Goal: Task Accomplishment & Management: Use online tool/utility

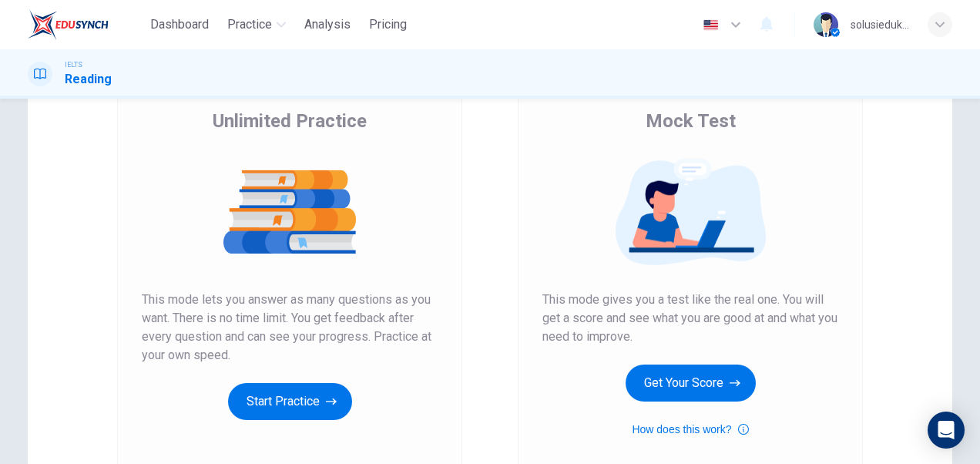
scroll to position [154, 0]
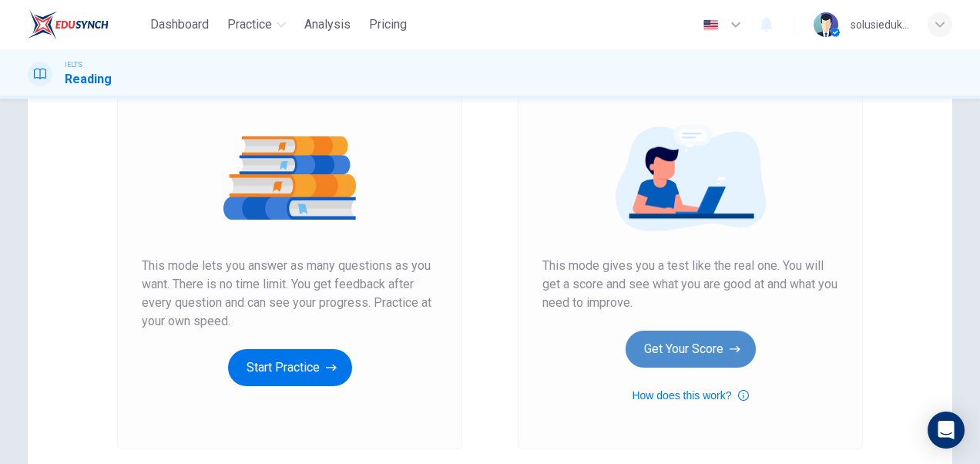
click at [688, 353] on button "Get Your Score" at bounding box center [691, 349] width 130 height 37
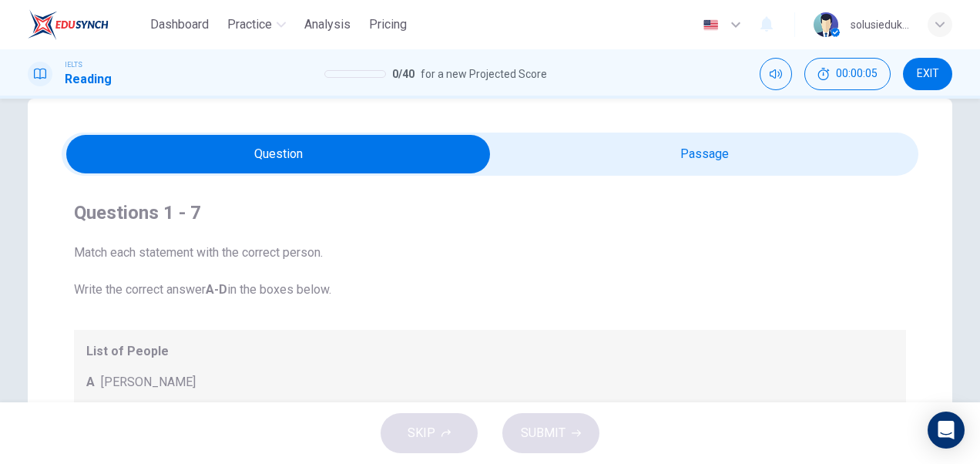
scroll to position [0, 0]
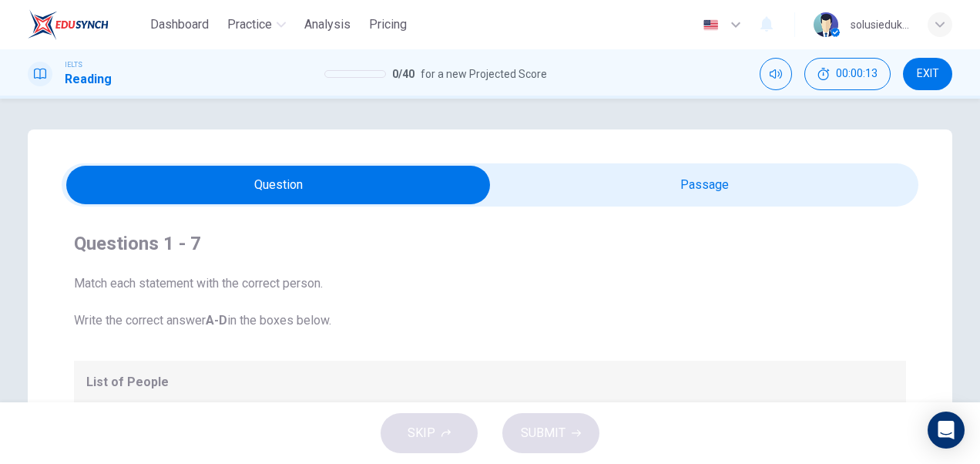
drag, startPoint x: 941, startPoint y: 76, endPoint x: 563, endPoint y: 82, distance: 378.5
click at [941, 76] on button "EXIT" at bounding box center [927, 74] width 49 height 32
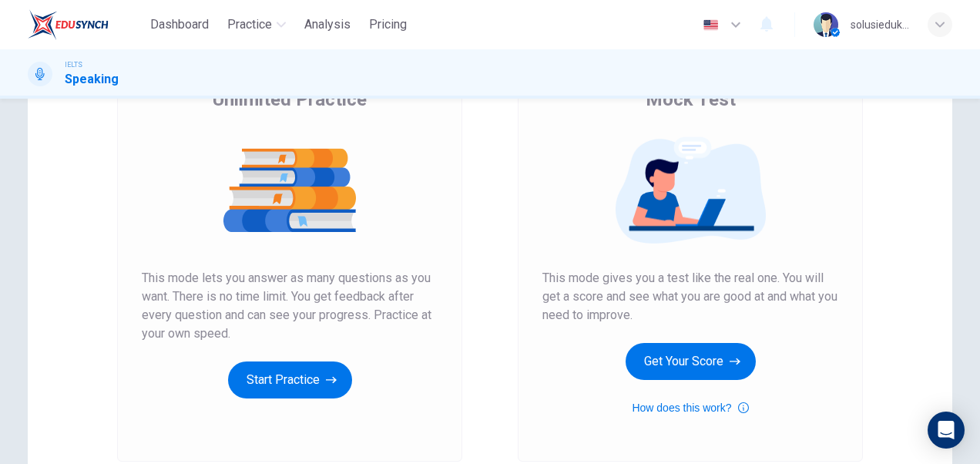
scroll to position [231, 0]
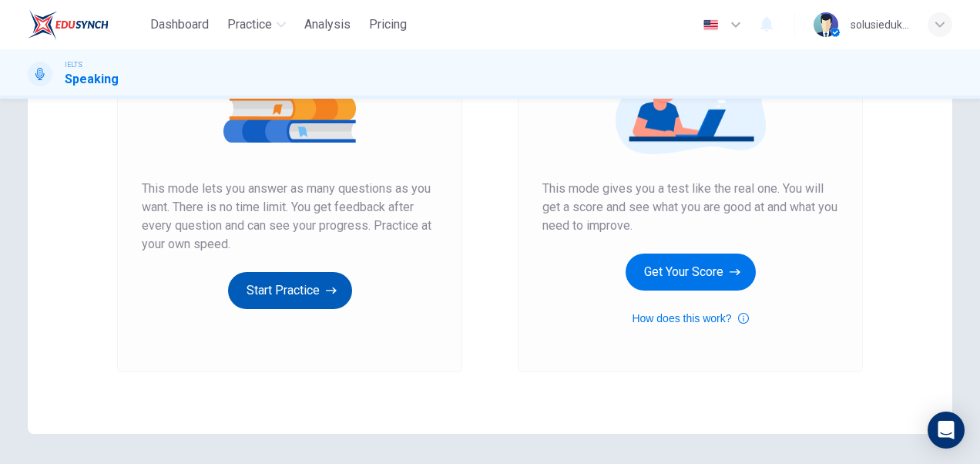
click at [294, 298] on button "Start Practice" at bounding box center [290, 290] width 124 height 37
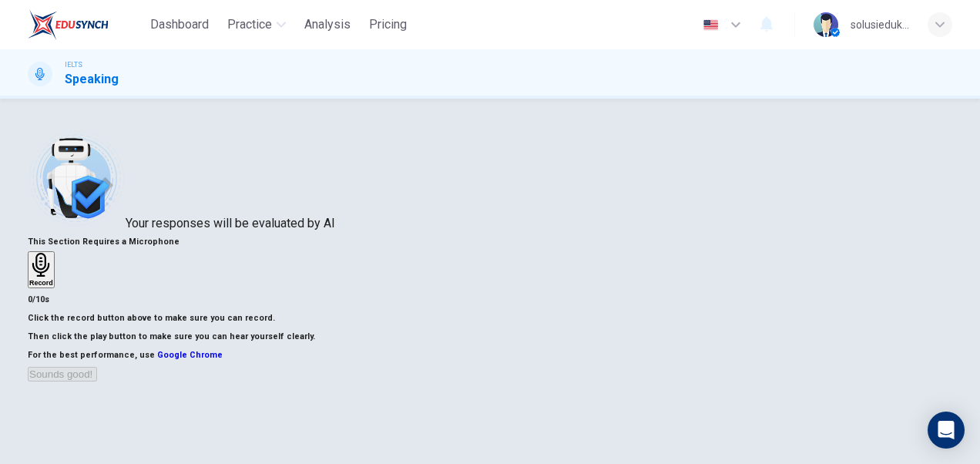
scroll to position [0, 0]
click at [53, 267] on div "Record" at bounding box center [41, 270] width 24 height 34
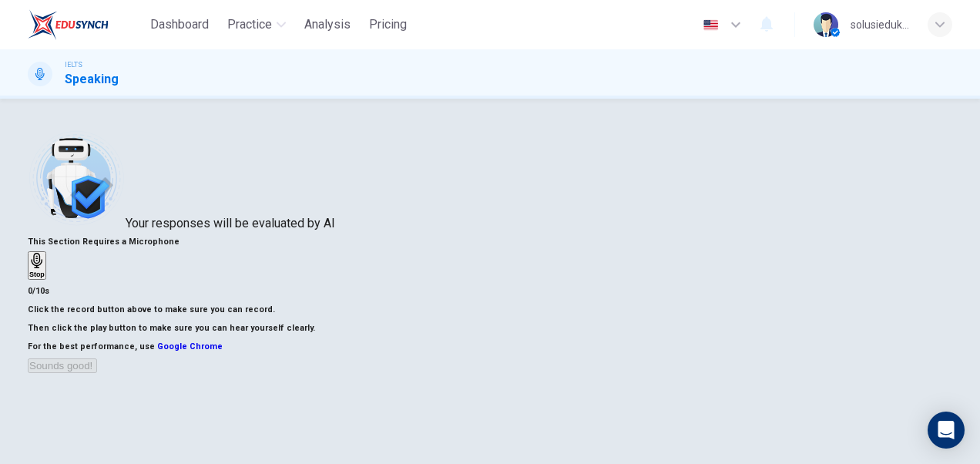
scroll to position [154, 0]
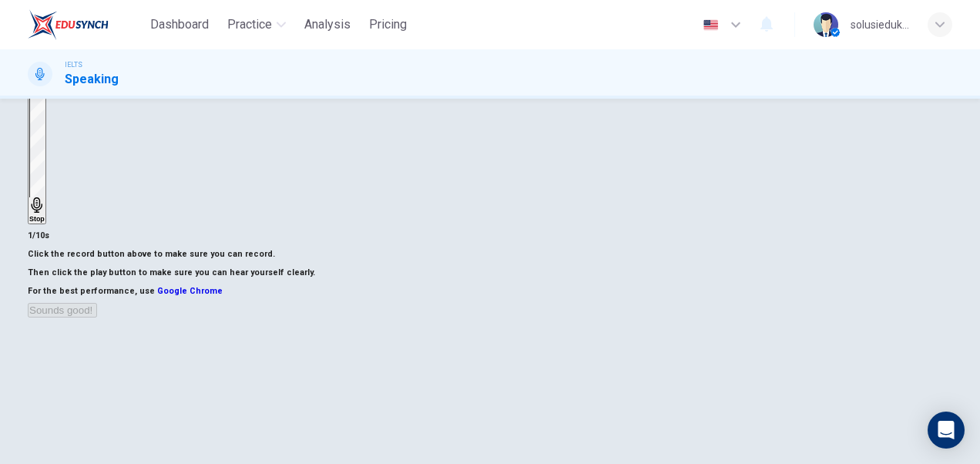
click at [45, 215] on h6 "Stop" at bounding box center [36, 219] width 15 height 8
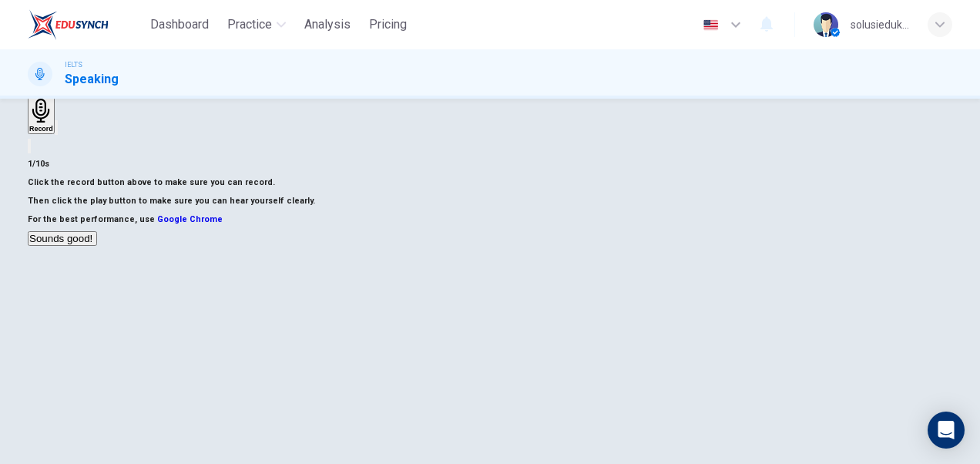
click at [97, 246] on button "Sounds good!" at bounding box center [62, 238] width 69 height 15
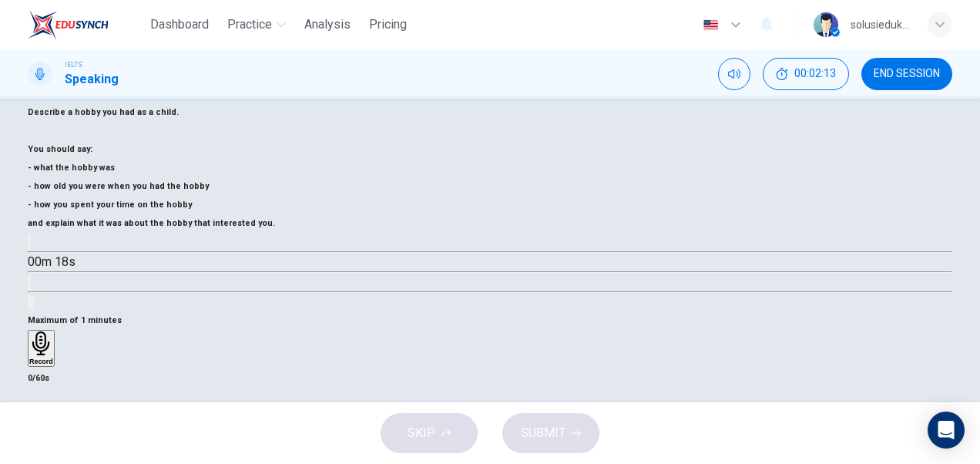
scroll to position [217, 0]
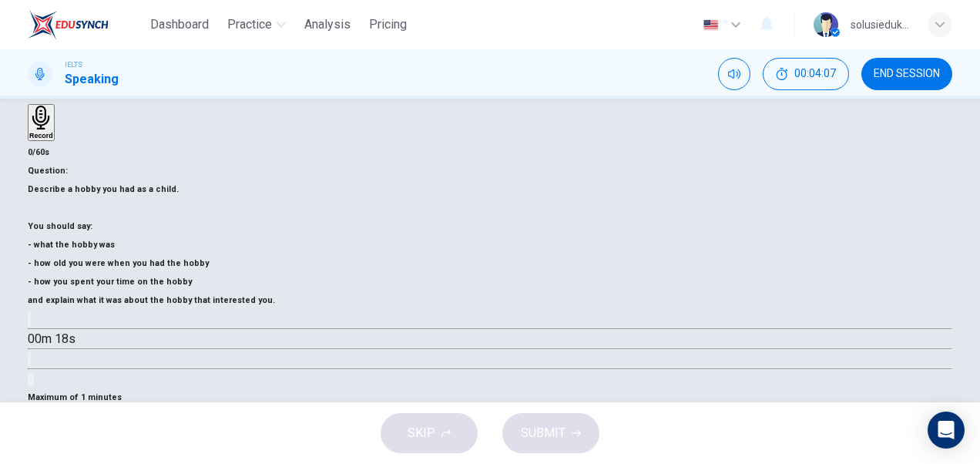
click at [49, 408] on icon "button" at bounding box center [40, 420] width 17 height 24
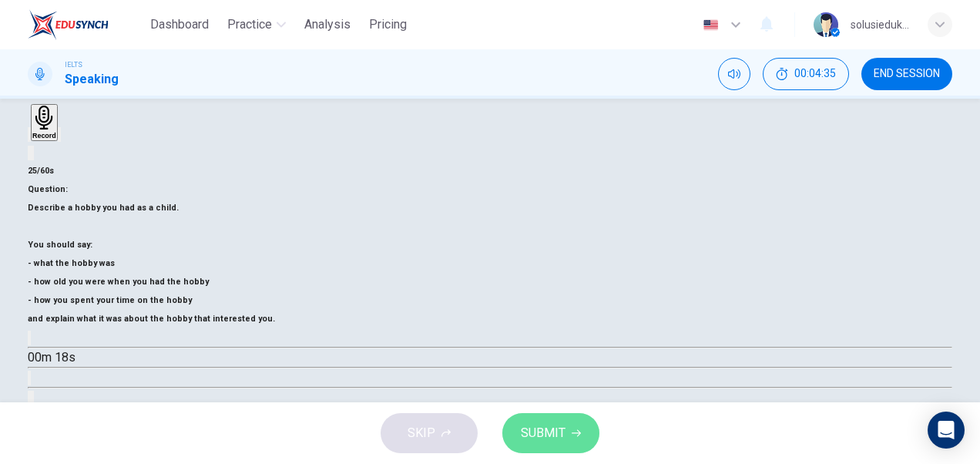
click at [560, 420] on button "SUBMIT" at bounding box center [551, 433] width 97 height 40
click at [544, 432] on span "SUBMIT" at bounding box center [543, 433] width 45 height 22
click at [537, 436] on span "SUBMIT" at bounding box center [543, 433] width 45 height 22
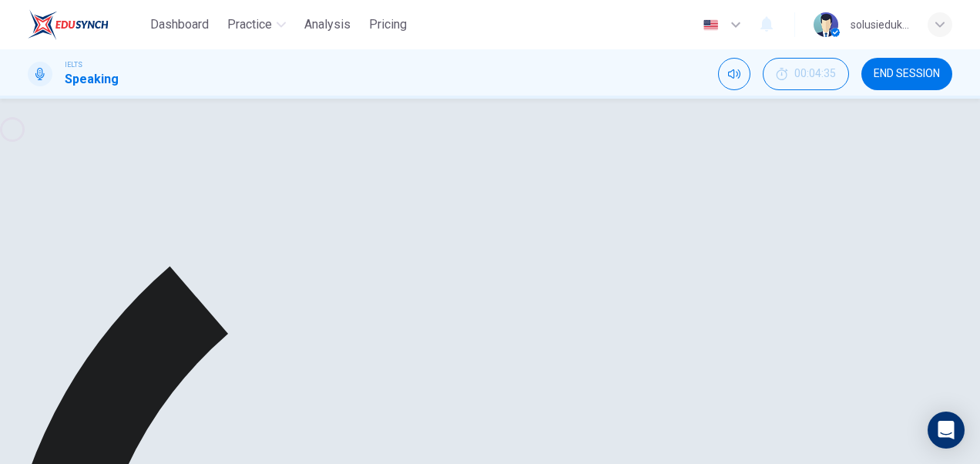
click at [29, 459] on icon "button" at bounding box center [29, 459] width 0 height 0
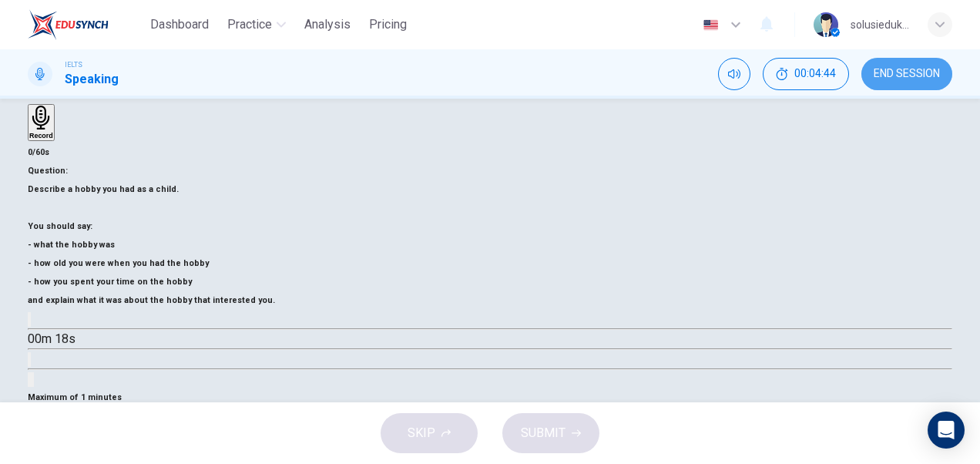
click at [930, 69] on span "END SESSION" at bounding box center [907, 74] width 66 height 12
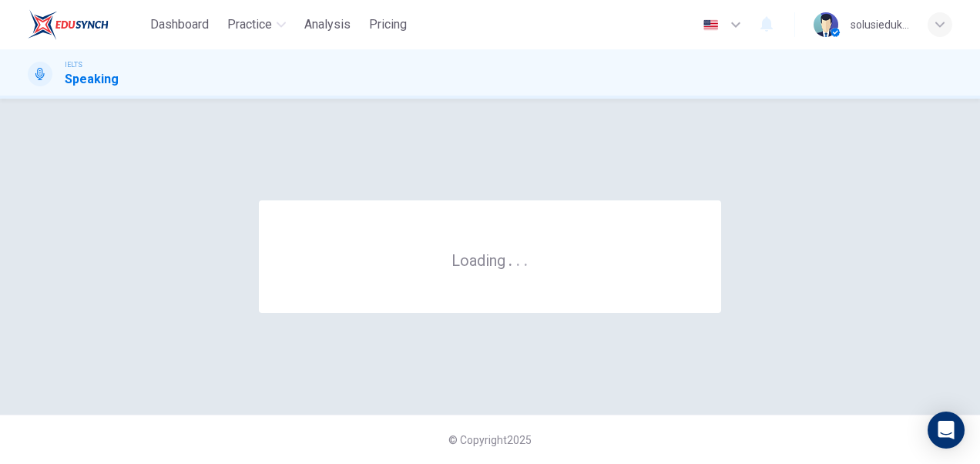
scroll to position [0, 0]
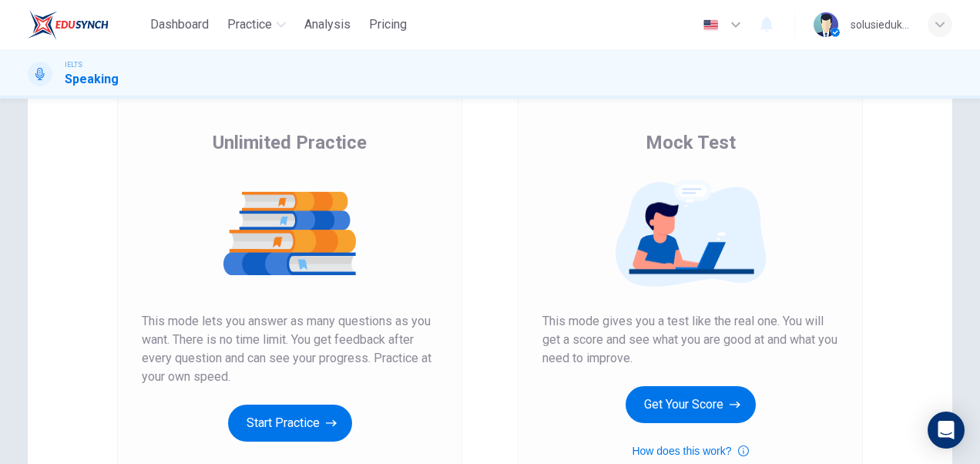
scroll to position [154, 0]
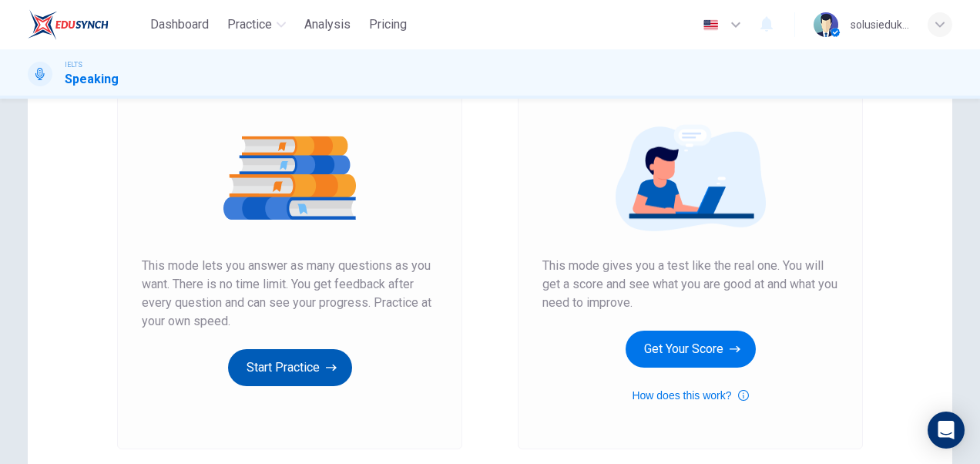
click at [262, 362] on button "Start Practice" at bounding box center [290, 367] width 124 height 37
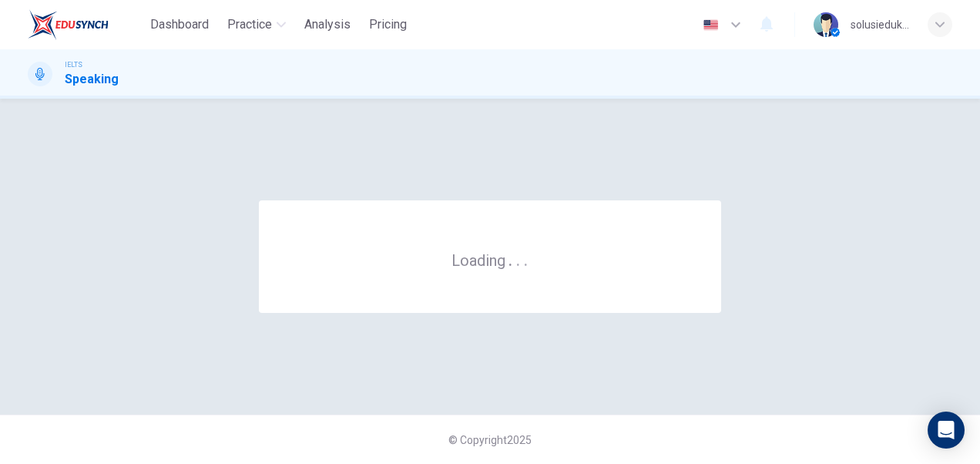
scroll to position [0, 0]
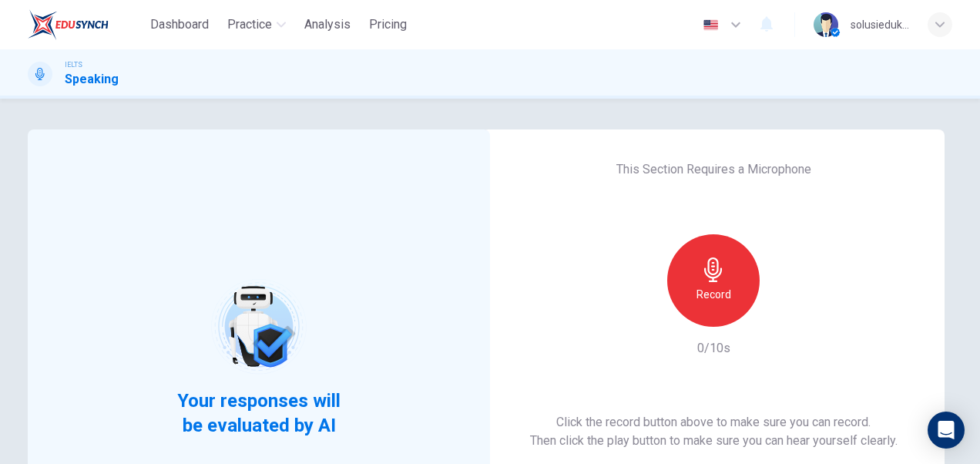
click at [704, 264] on icon "button" at bounding box center [713, 269] width 18 height 25
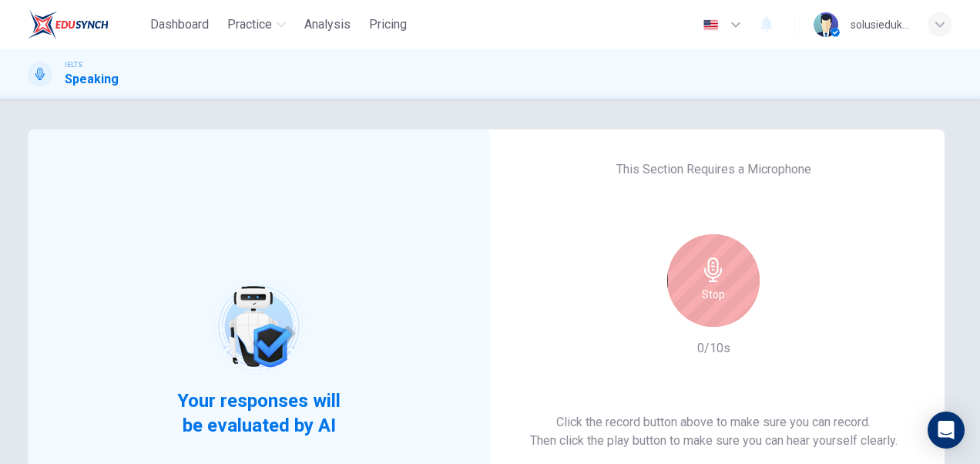
click at [706, 267] on icon "button" at bounding box center [713, 269] width 25 height 25
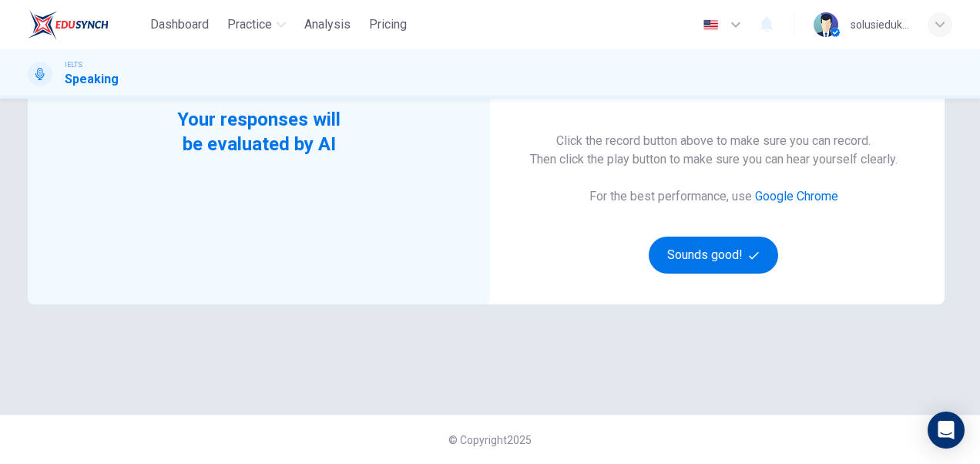
scroll to position [204, 0]
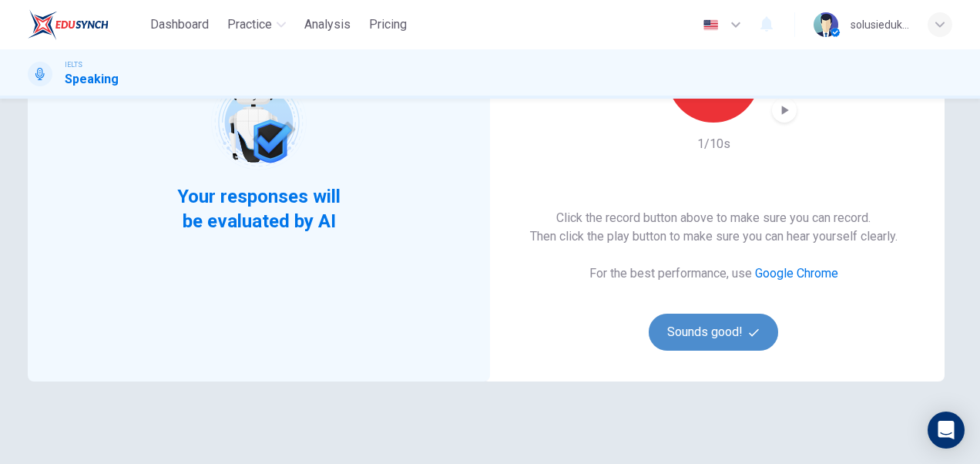
click at [697, 337] on button "Sounds good!" at bounding box center [713, 332] width 129 height 37
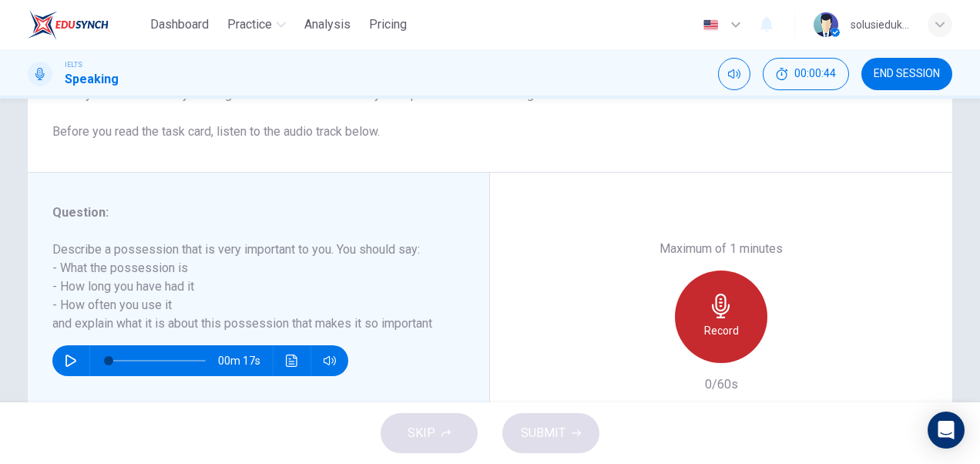
click at [714, 307] on icon "button" at bounding box center [721, 306] width 25 height 25
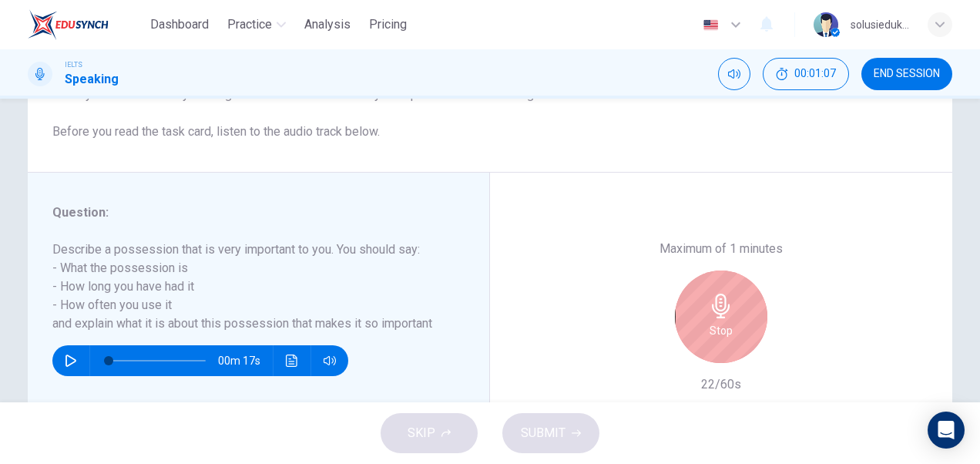
click at [713, 310] on icon "button" at bounding box center [721, 306] width 25 height 25
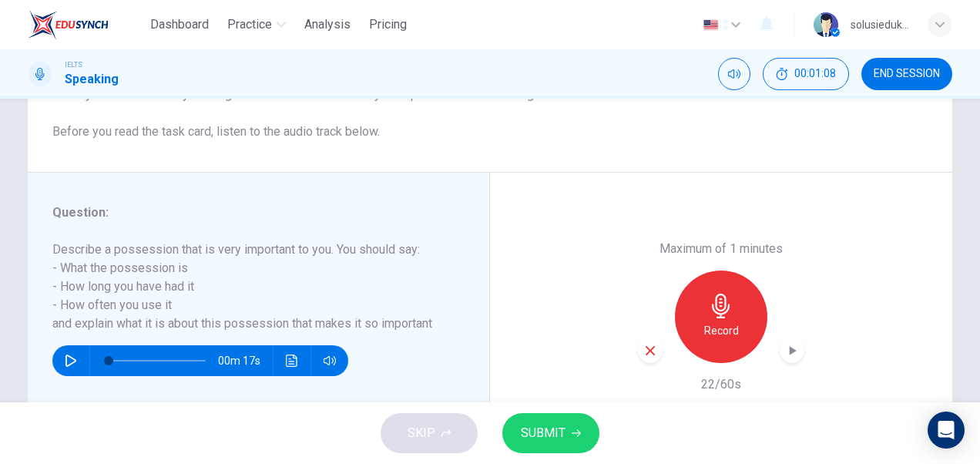
click at [552, 431] on span "SUBMIT" at bounding box center [543, 433] width 45 height 22
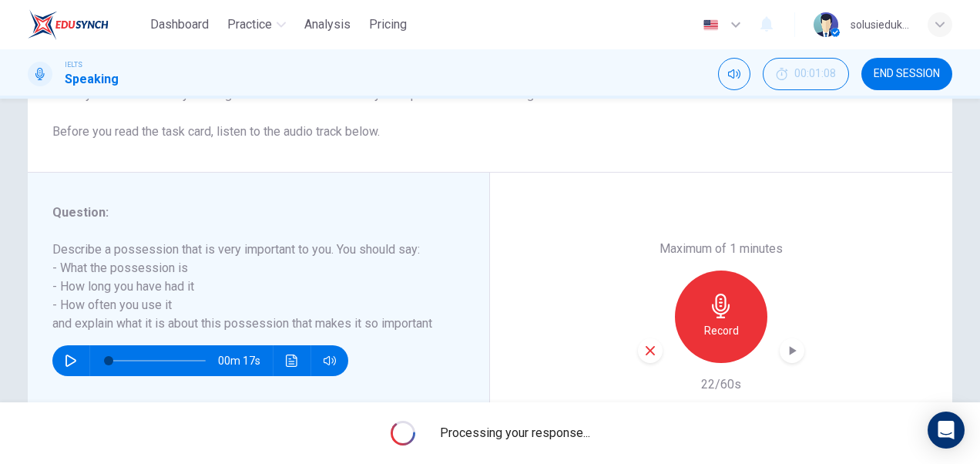
click at [295, 425] on div "Processing your response..." at bounding box center [490, 433] width 980 height 62
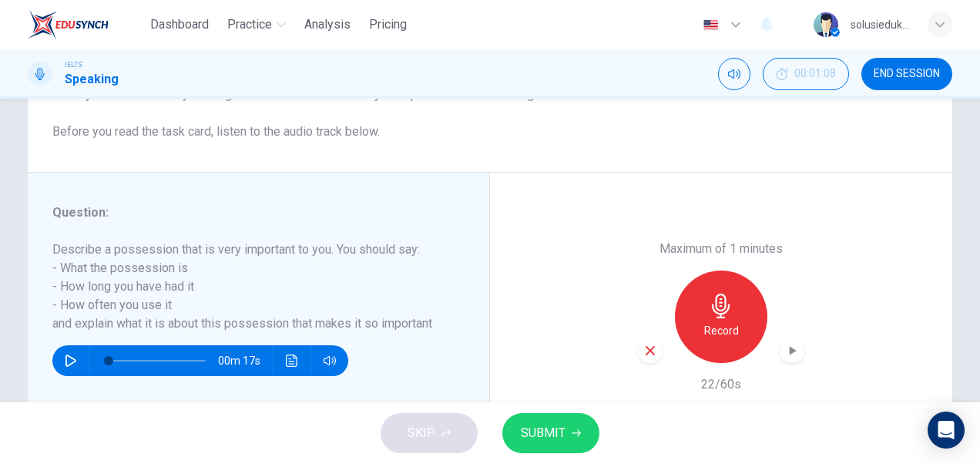
click at [576, 432] on icon "button" at bounding box center [576, 433] width 9 height 9
click at [568, 435] on button "SUBMIT" at bounding box center [551, 433] width 97 height 40
click at [909, 73] on span "END SESSION" at bounding box center [907, 74] width 66 height 12
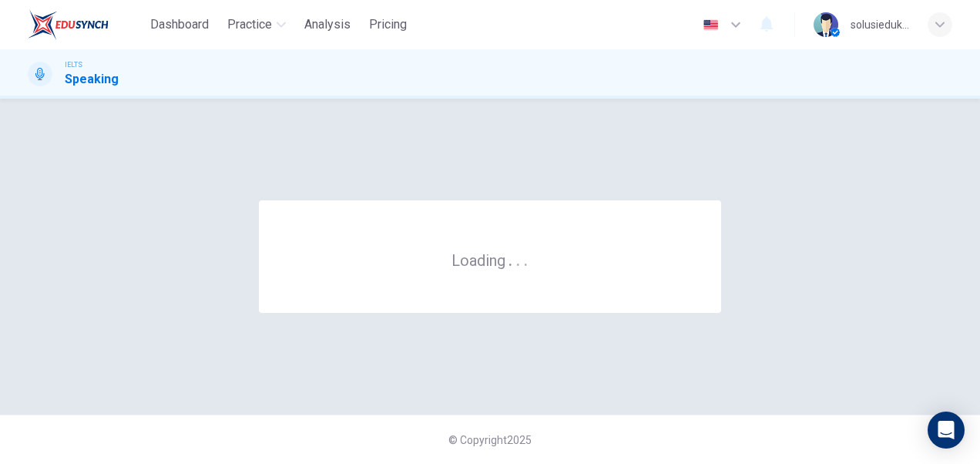
scroll to position [0, 0]
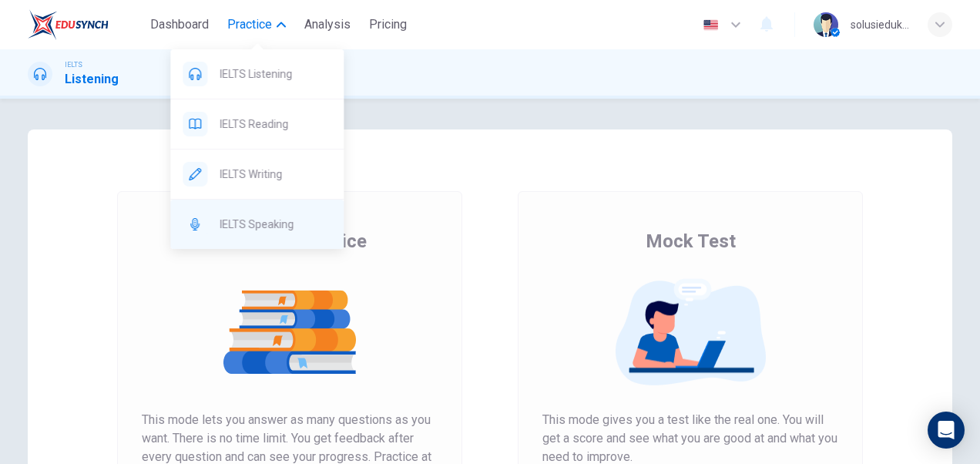
click at [265, 216] on span "IELTS Speaking" at bounding box center [276, 224] width 112 height 18
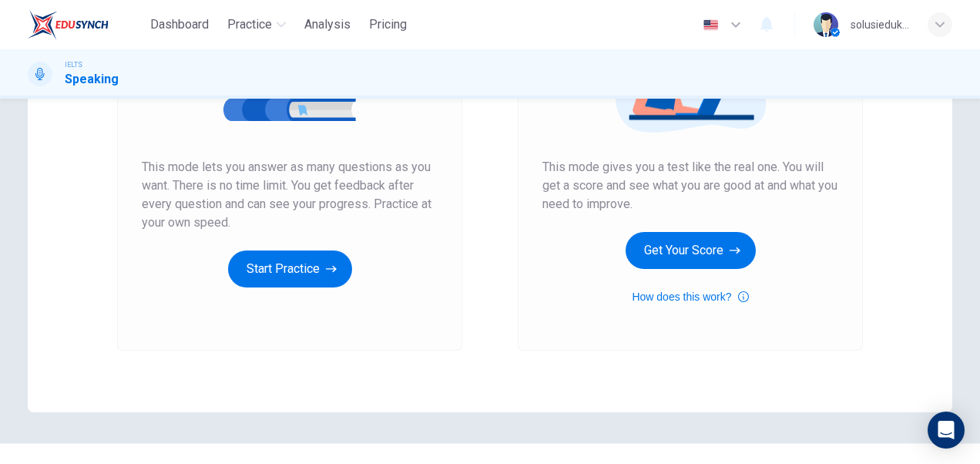
scroll to position [281, 0]
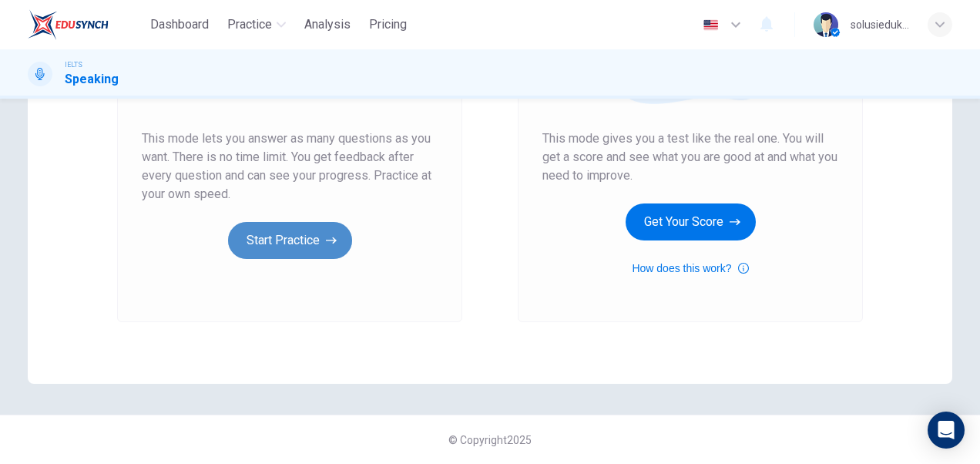
click at [280, 235] on button "Start Practice" at bounding box center [290, 240] width 124 height 37
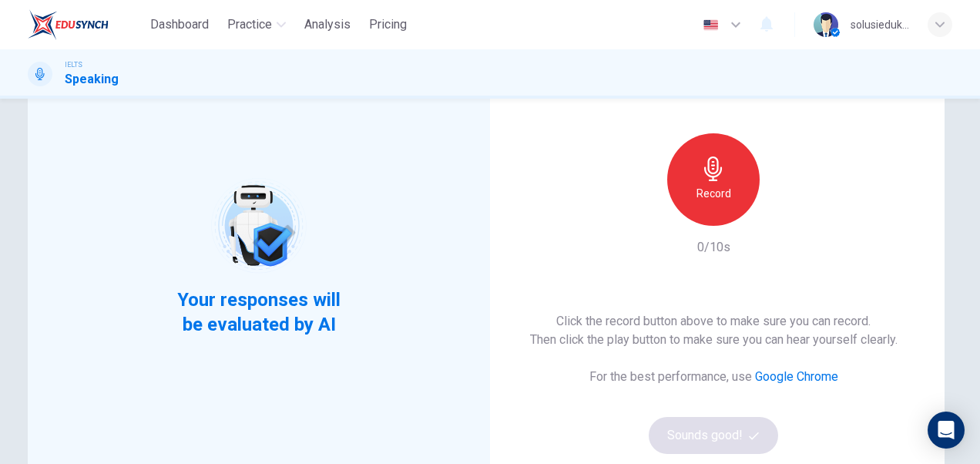
scroll to position [0, 0]
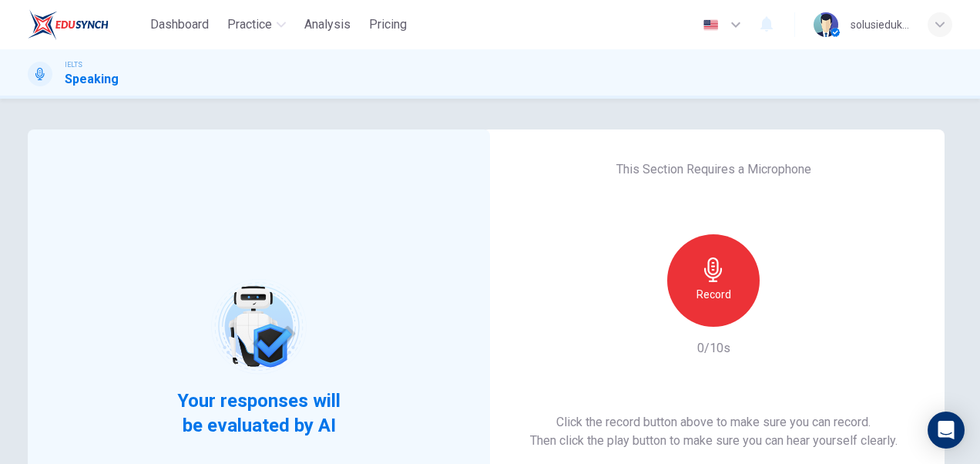
click at [709, 282] on div "Record" at bounding box center [713, 280] width 92 height 92
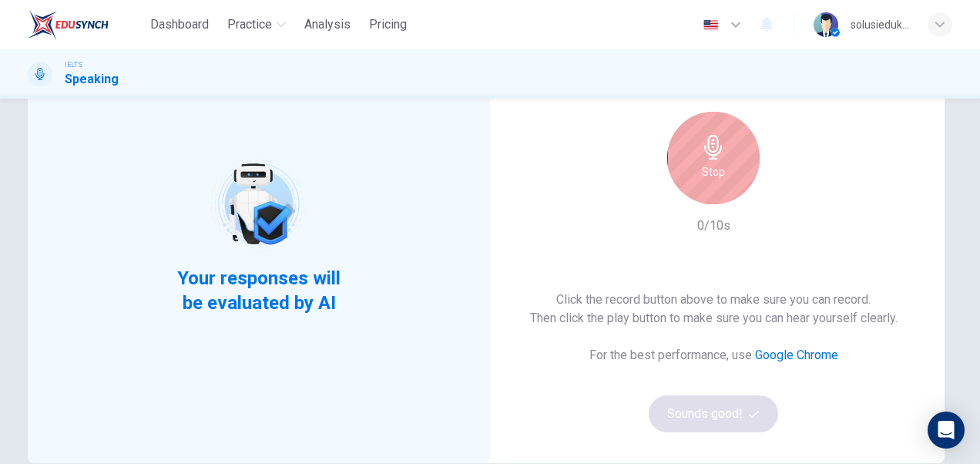
scroll to position [154, 0]
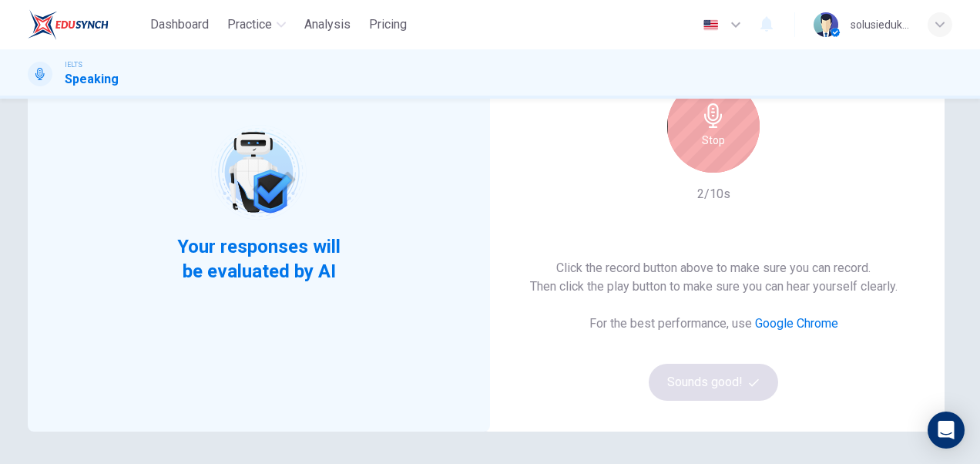
click at [717, 147] on h6 "Stop" at bounding box center [713, 140] width 23 height 18
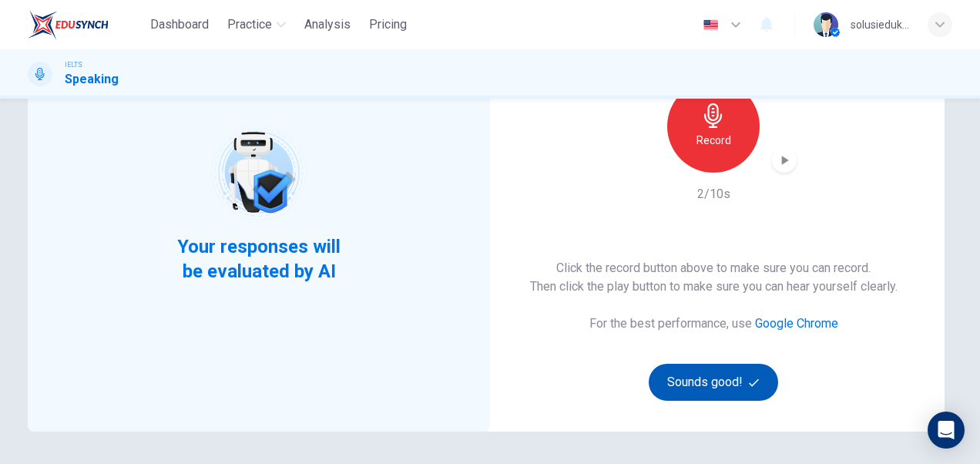
click at [701, 382] on button "Sounds good!" at bounding box center [713, 382] width 129 height 37
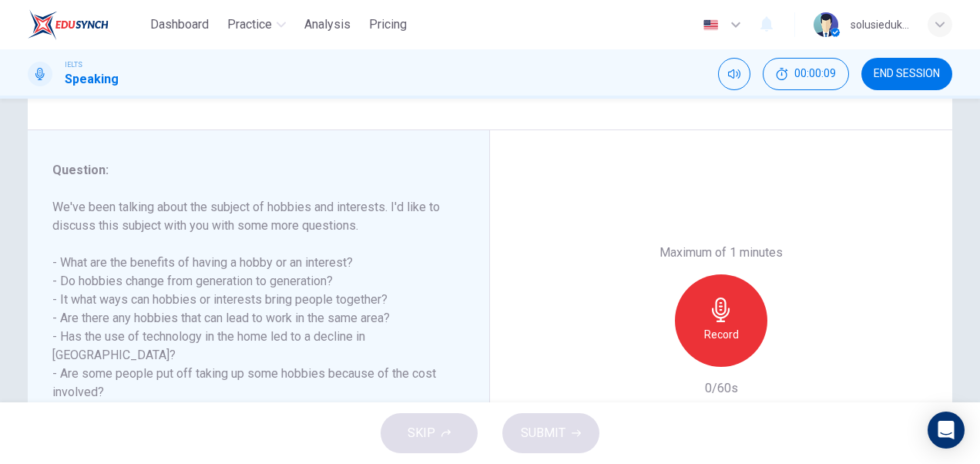
click at [717, 308] on icon "button" at bounding box center [721, 310] width 25 height 25
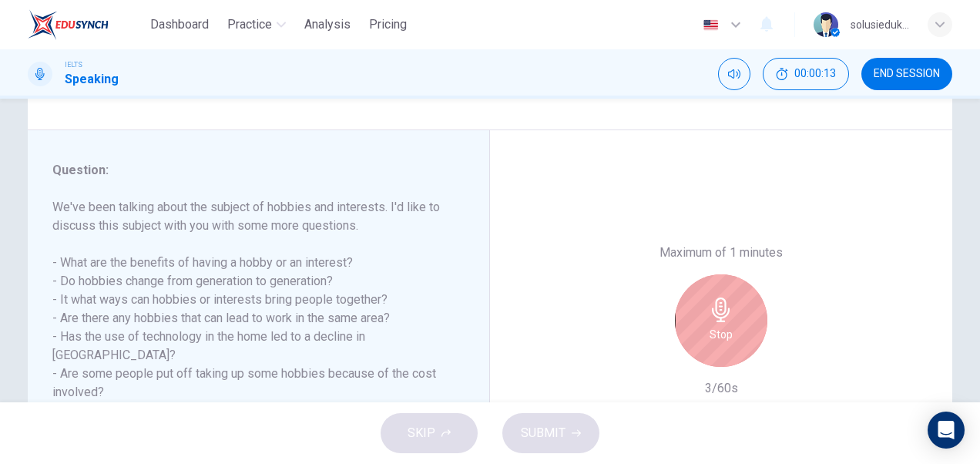
click at [726, 325] on h6 "Stop" at bounding box center [721, 334] width 23 height 18
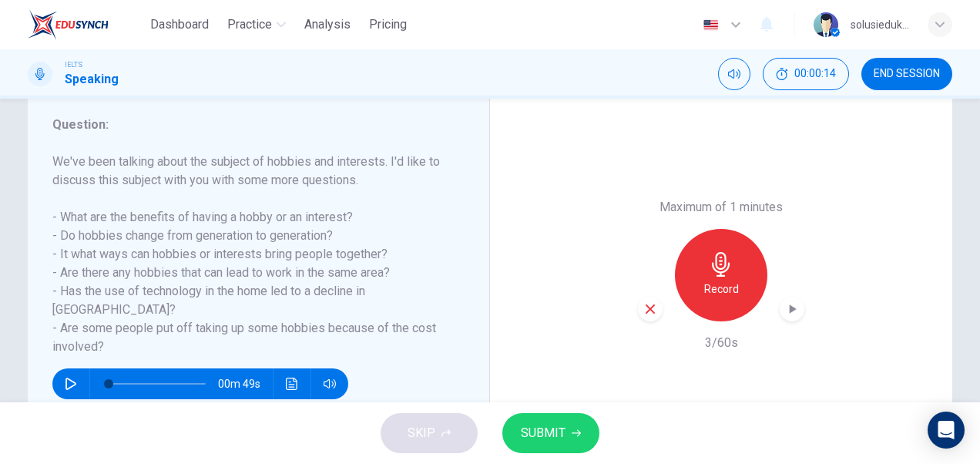
scroll to position [231, 0]
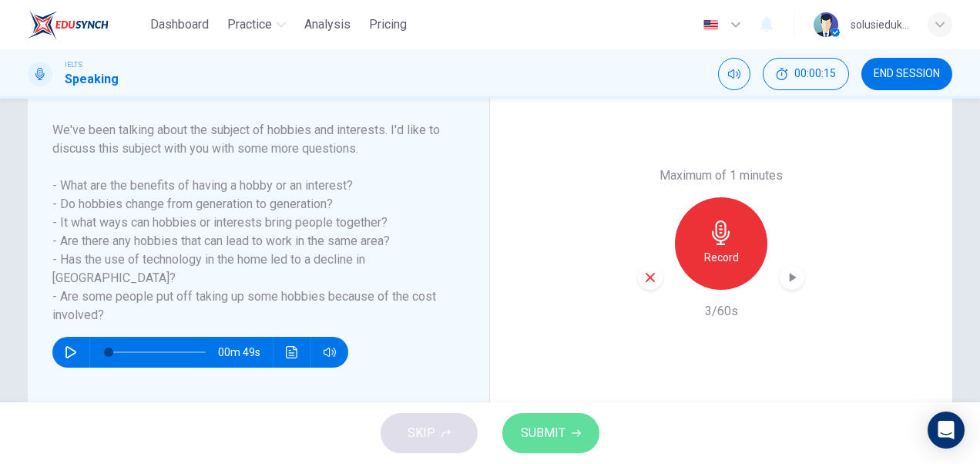
click at [577, 430] on icon "button" at bounding box center [576, 433] width 9 height 9
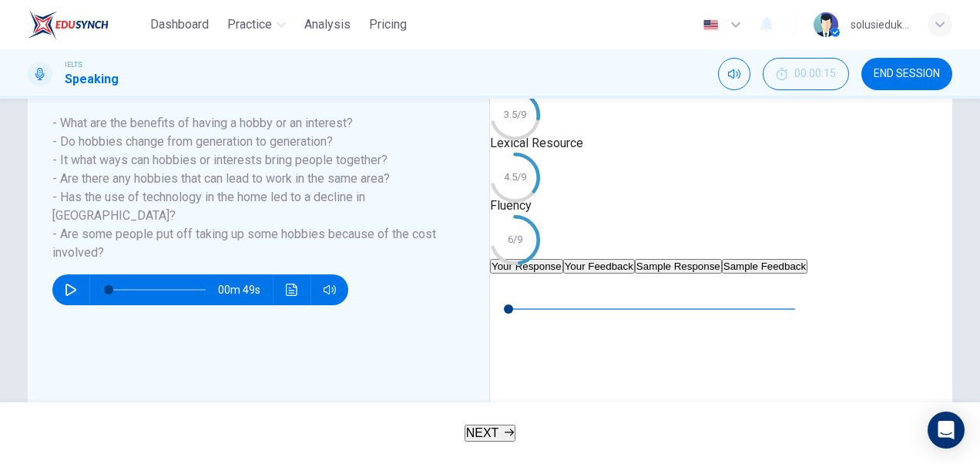
click at [509, 292] on icon "button" at bounding box center [502, 286] width 12 height 12
type input "0"
click at [516, 439] on button "NEXT" at bounding box center [491, 433] width 52 height 17
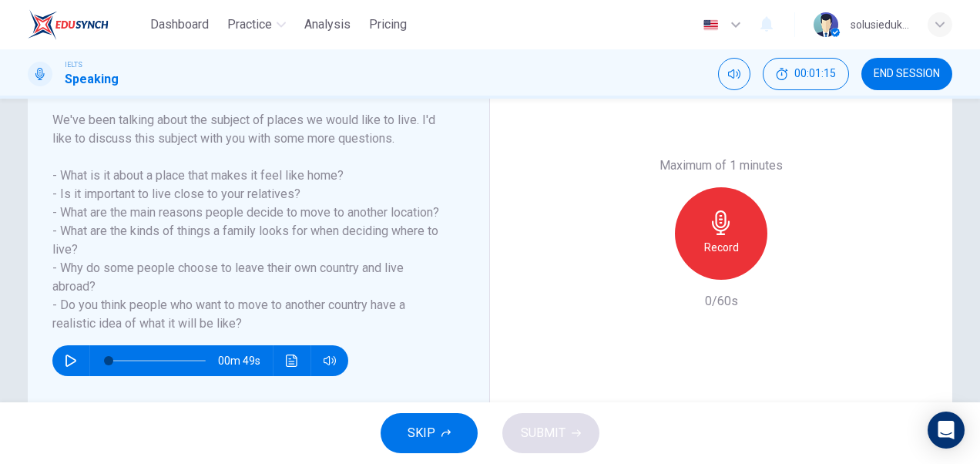
scroll to position [217, 0]
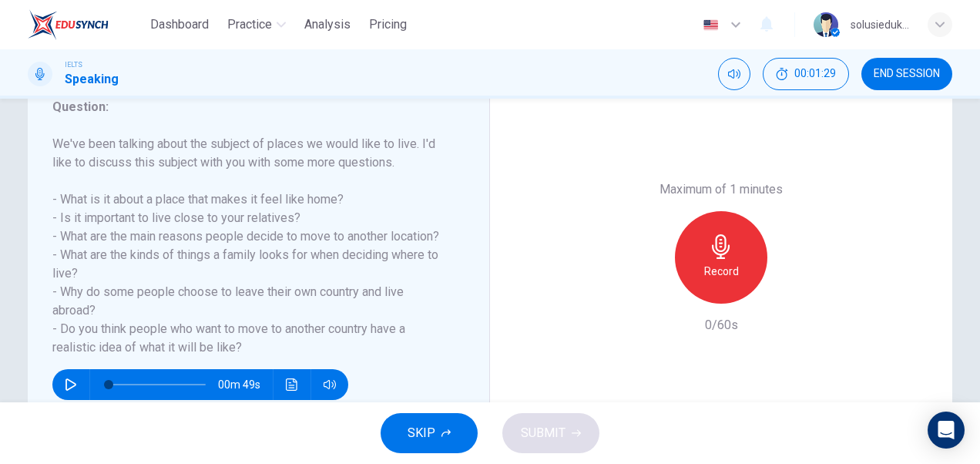
click at [714, 259] on div "Record" at bounding box center [721, 257] width 92 height 92
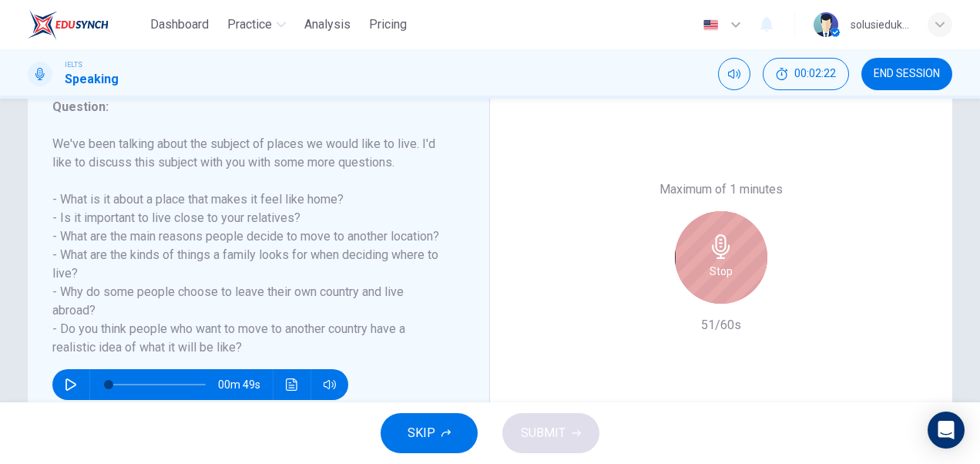
click at [709, 261] on div "Stop" at bounding box center [721, 257] width 92 height 92
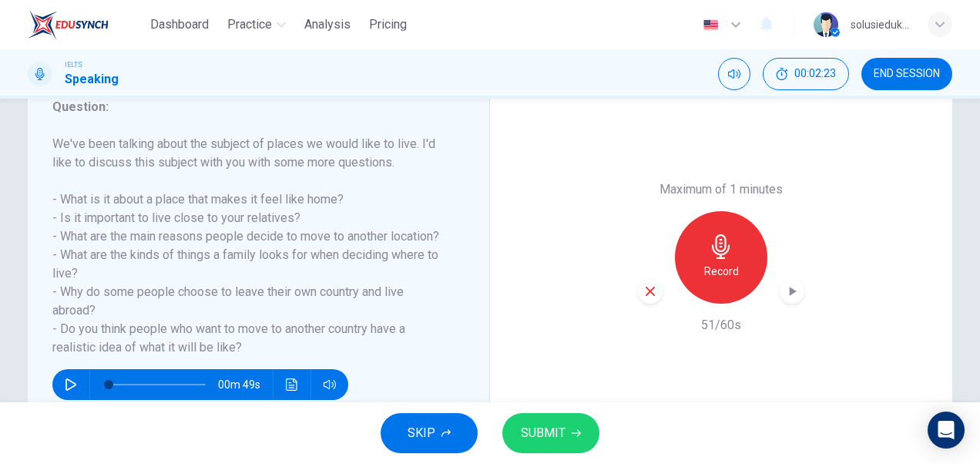
scroll to position [294, 0]
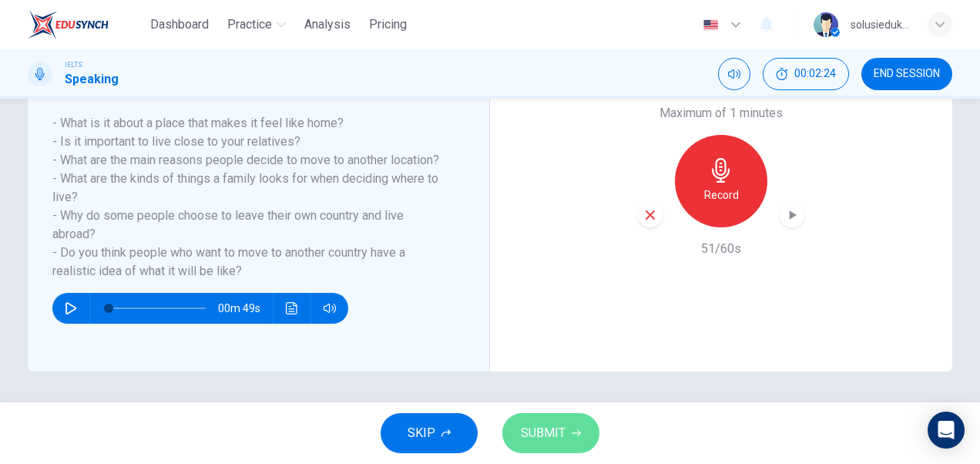
click at [544, 431] on span "SUBMIT" at bounding box center [543, 433] width 45 height 22
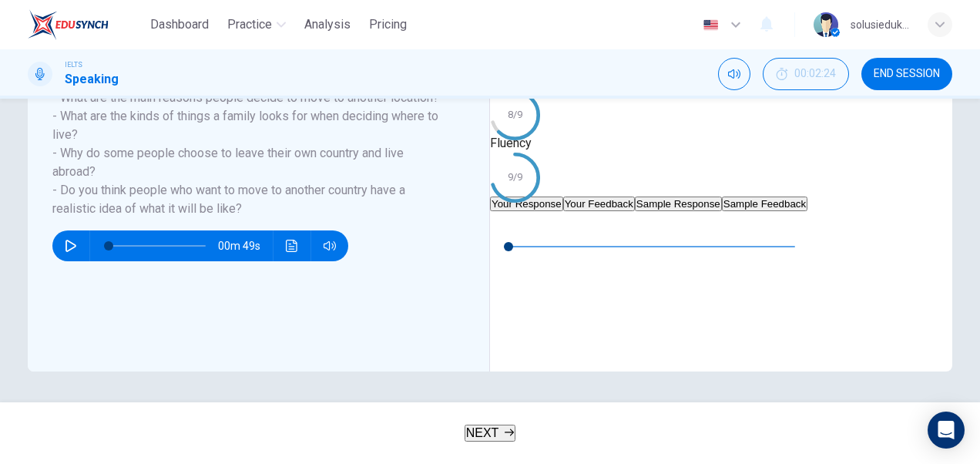
click at [508, 230] on icon "button" at bounding box center [502, 223] width 11 height 12
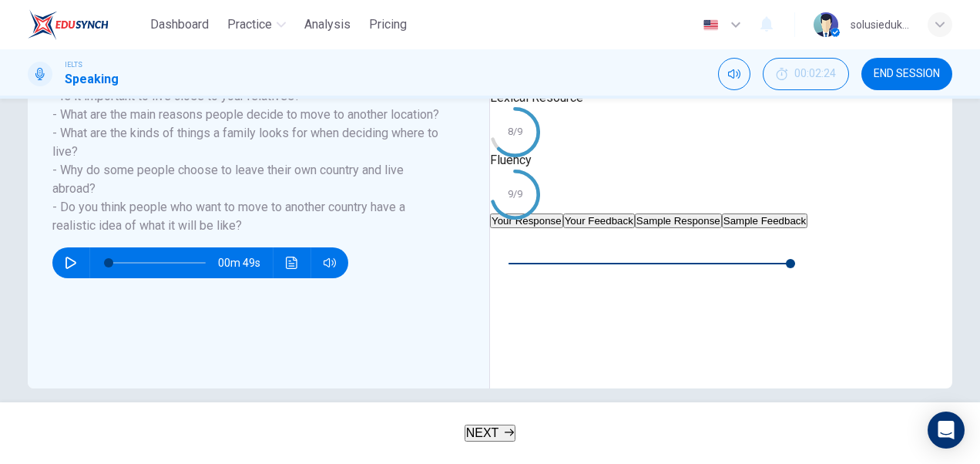
type input "0"
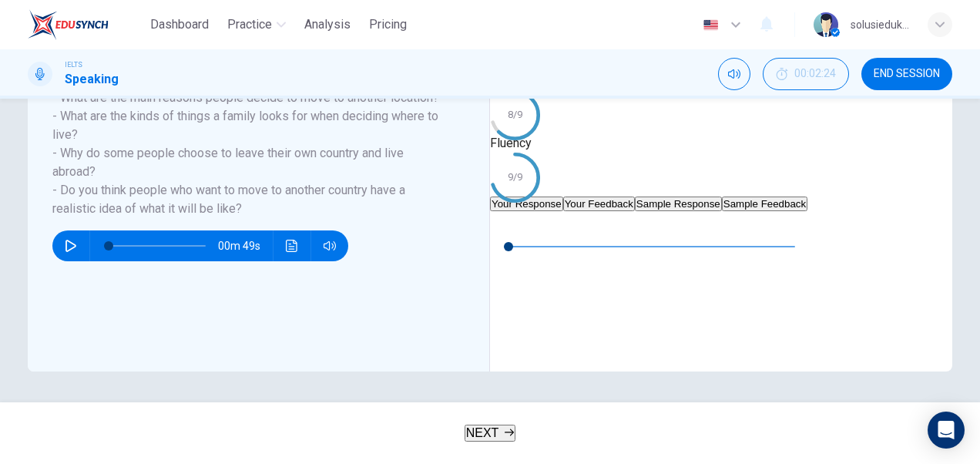
scroll to position [294, 0]
click at [635, 197] on button "Your Feedback" at bounding box center [599, 204] width 72 height 15
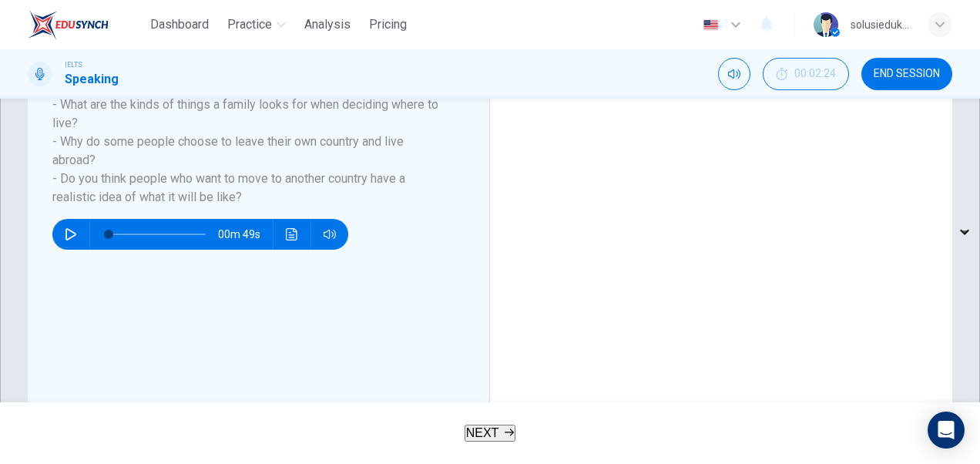
scroll to position [217, 0]
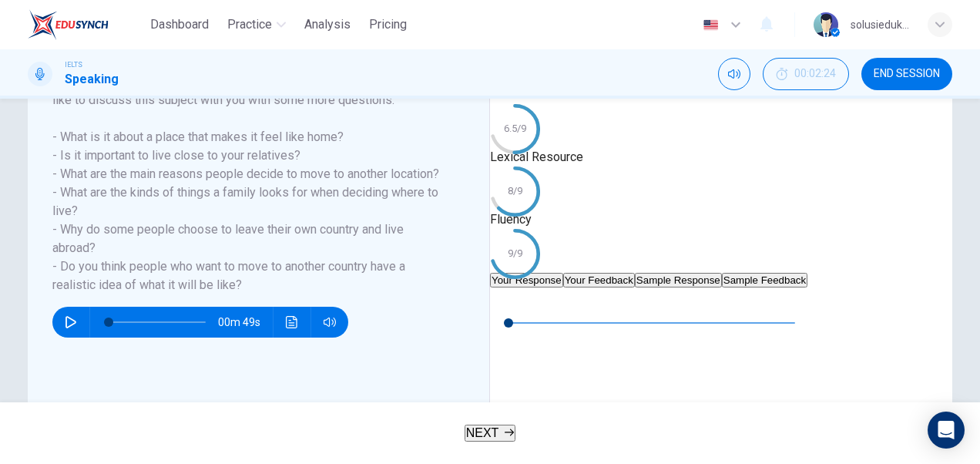
click at [635, 273] on button "Your Feedback" at bounding box center [599, 280] width 72 height 15
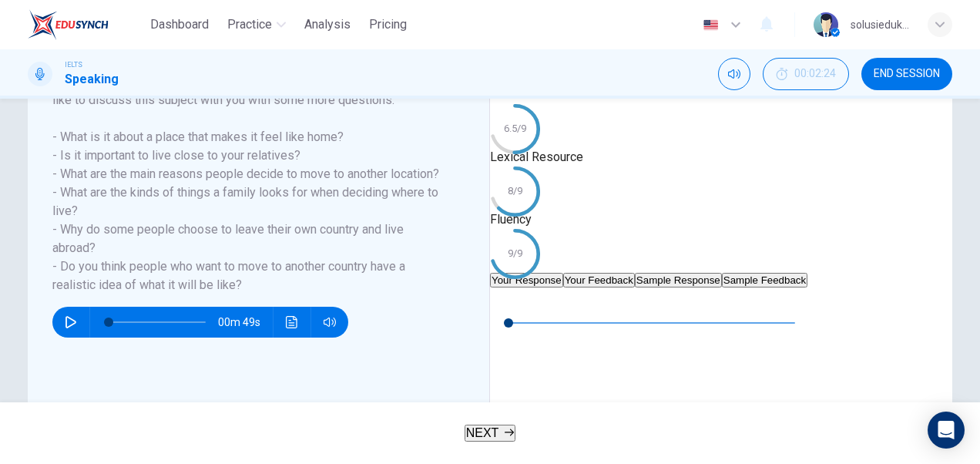
click at [635, 273] on button "Your Feedback" at bounding box center [599, 280] width 72 height 15
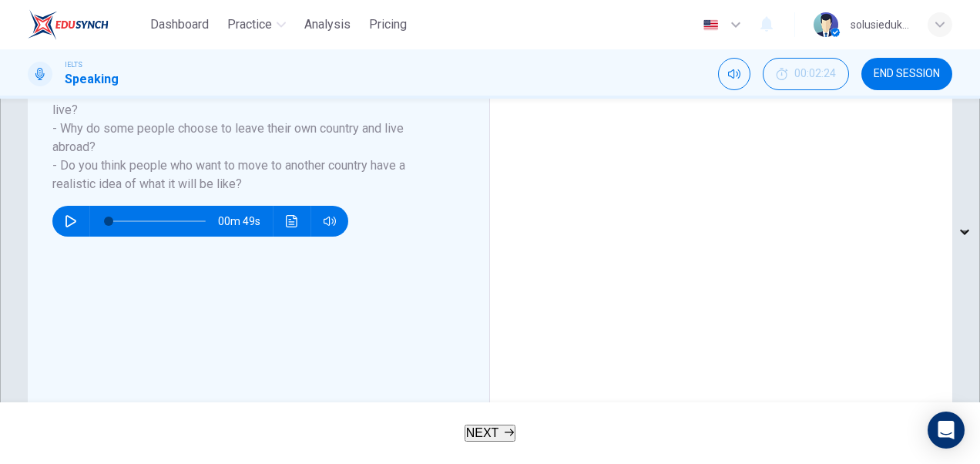
scroll to position [294, 0]
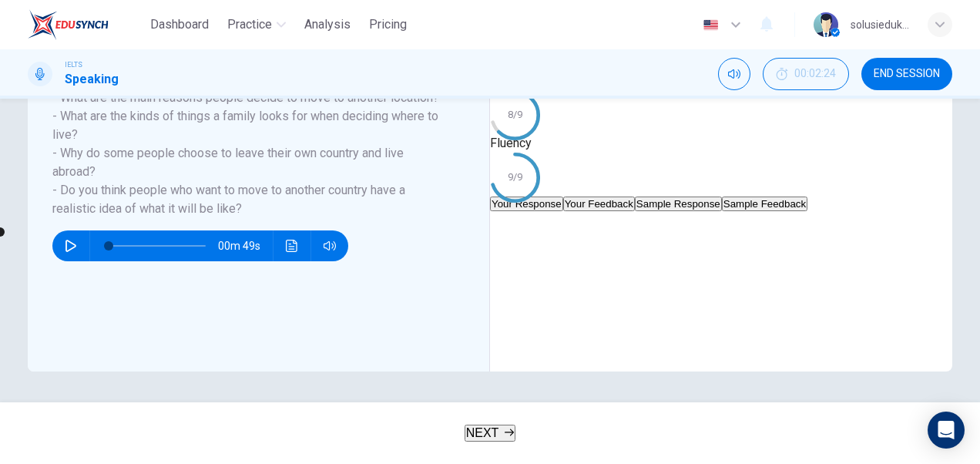
click at [808, 197] on button "Sample Feedback" at bounding box center [765, 204] width 86 height 15
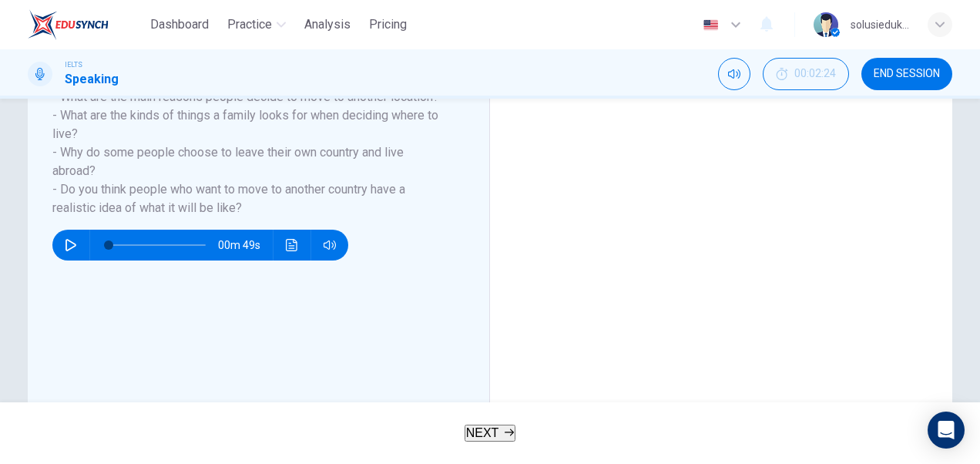
scroll to position [37, 0]
click at [509, 435] on icon "button" at bounding box center [509, 432] width 9 height 9
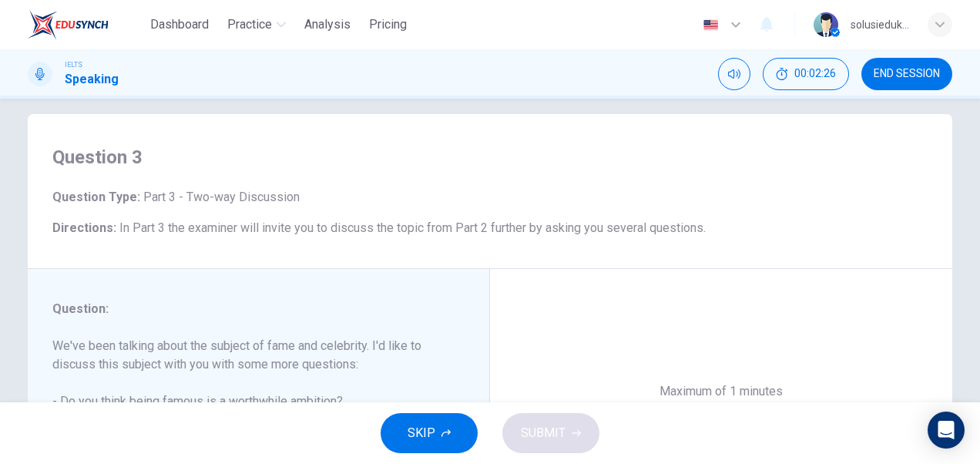
scroll to position [0, 0]
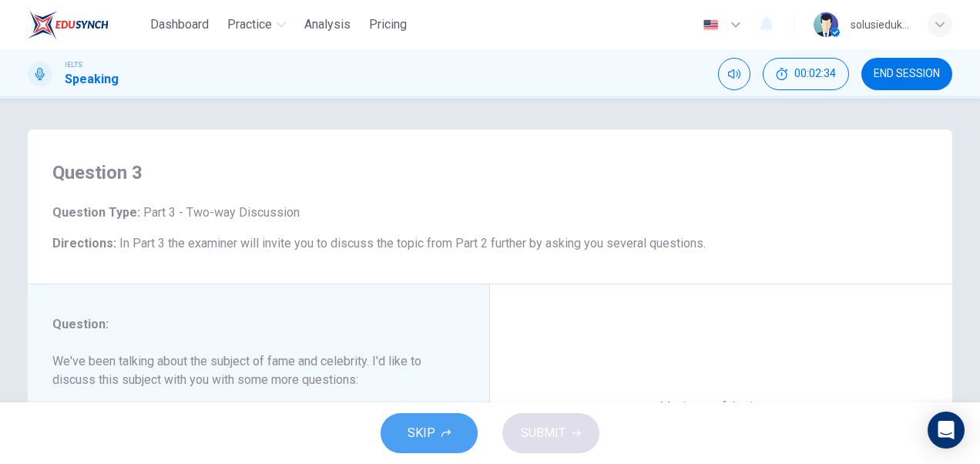
click at [422, 433] on span "SKIP" at bounding box center [422, 433] width 28 height 22
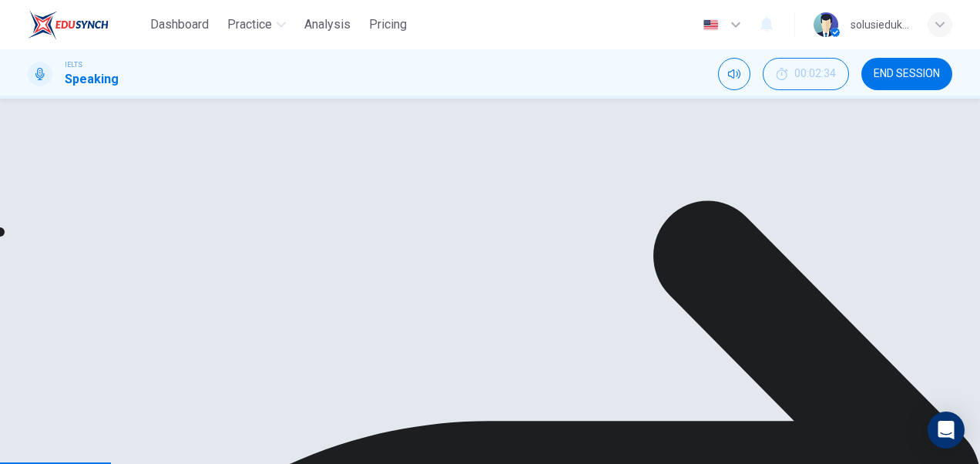
scroll to position [62, 0]
click at [190, 126] on span "Part 3 - Two-way Discussion" at bounding box center [196, 119] width 160 height 15
drag, startPoint x: 182, startPoint y: 148, endPoint x: 220, endPoint y: 174, distance: 46.6
click at [220, 160] on div "Question Type : Part 3 - Two-way Discussion Directions : In Part 3 the examiner…" at bounding box center [355, 134] width 654 height 49
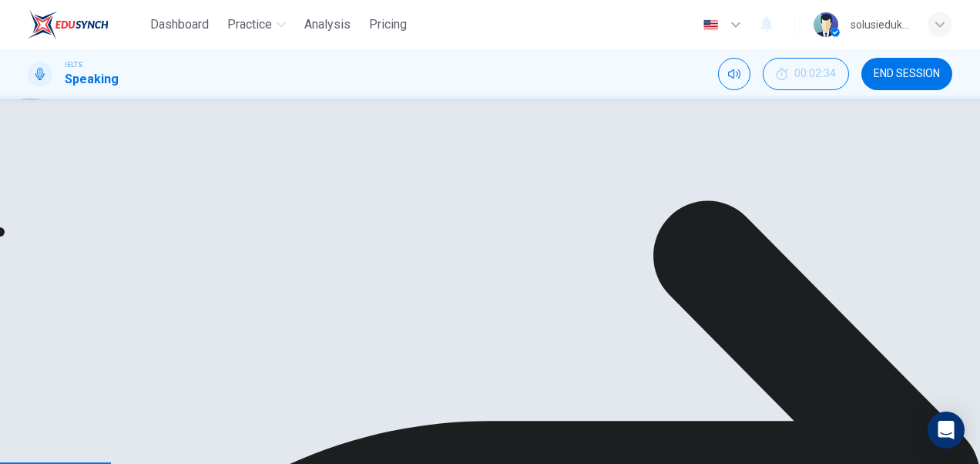
click at [659, 197] on button "Sample Feedback" at bounding box center [620, 204] width 86 height 15
click at [663, 197] on button "Sample Feedback" at bounding box center [620, 204] width 86 height 15
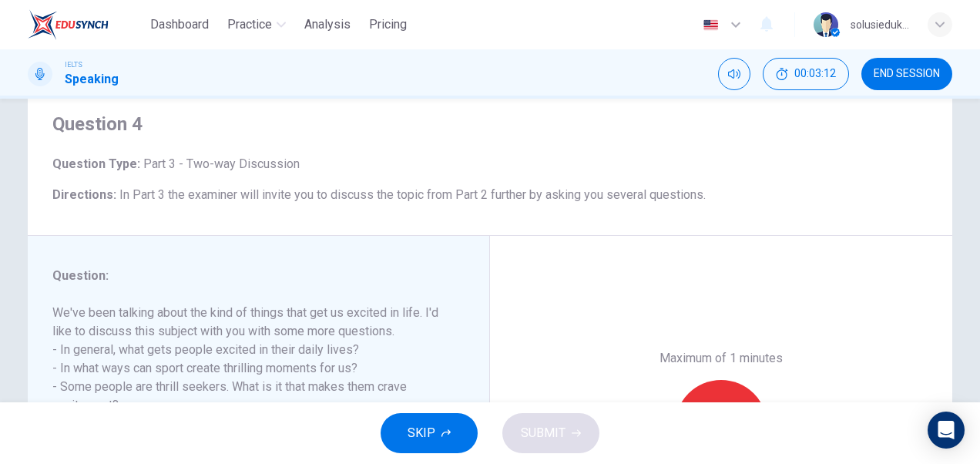
scroll to position [0, 0]
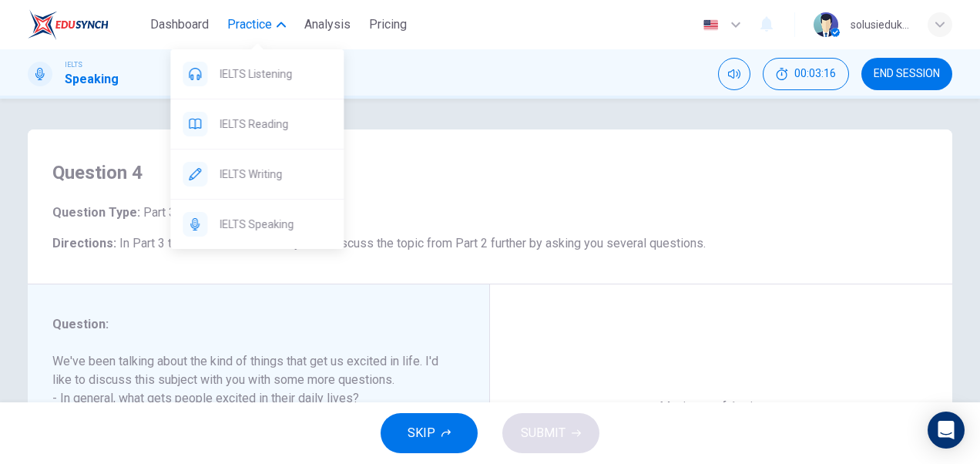
drag, startPoint x: 254, startPoint y: 168, endPoint x: 569, endPoint y: 111, distance: 319.6
click at [254, 168] on span "IELTS Writing" at bounding box center [276, 174] width 112 height 18
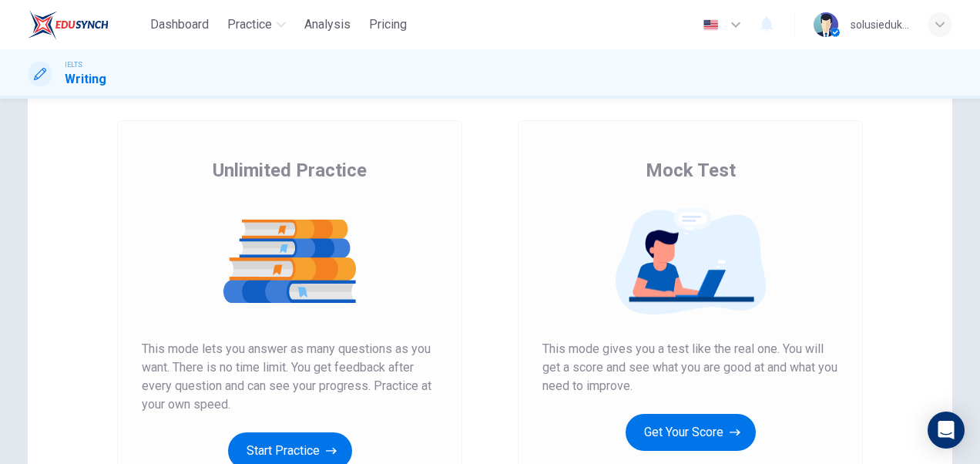
scroll to position [154, 0]
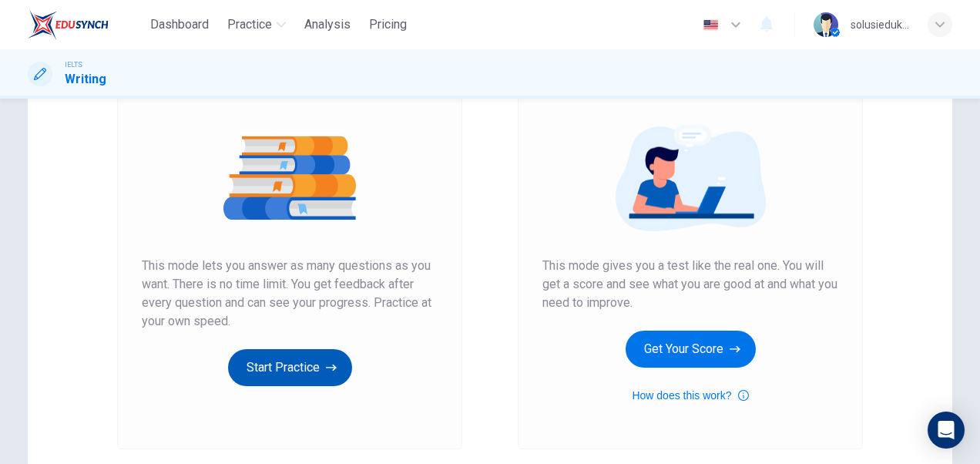
click at [318, 368] on button "Start Practice" at bounding box center [290, 367] width 124 height 37
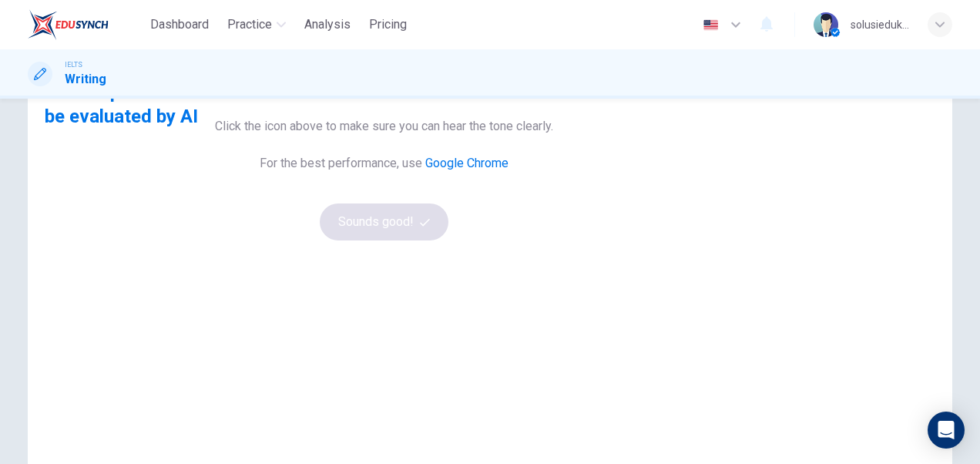
scroll to position [77, 0]
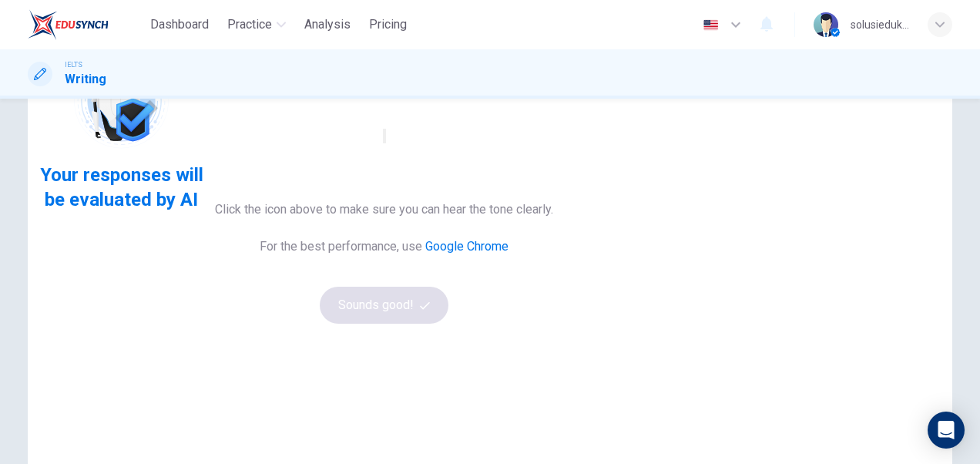
click at [403, 156] on icon "button" at bounding box center [394, 149] width 18 height 14
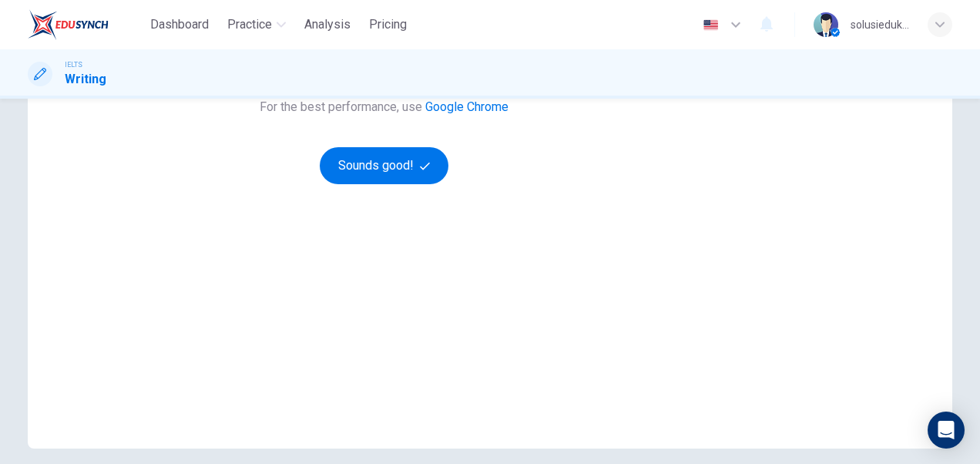
scroll to position [231, 0]
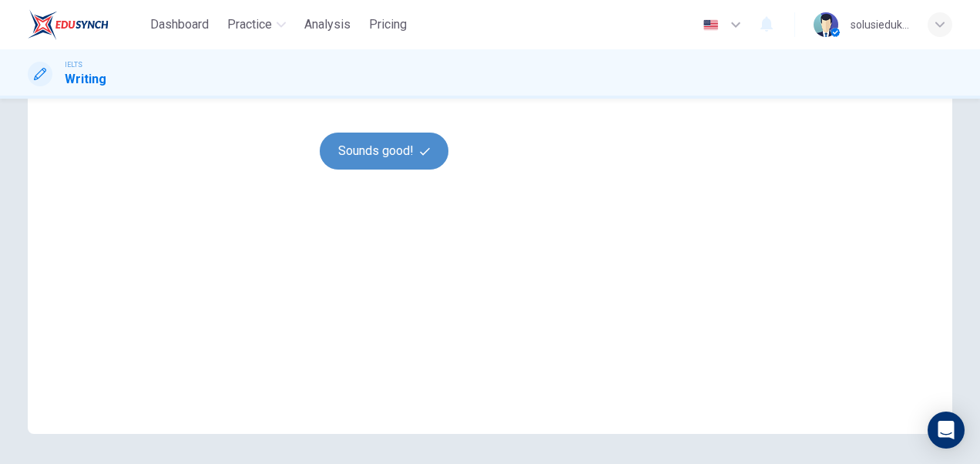
click at [449, 170] on button "Sounds good!" at bounding box center [384, 151] width 129 height 37
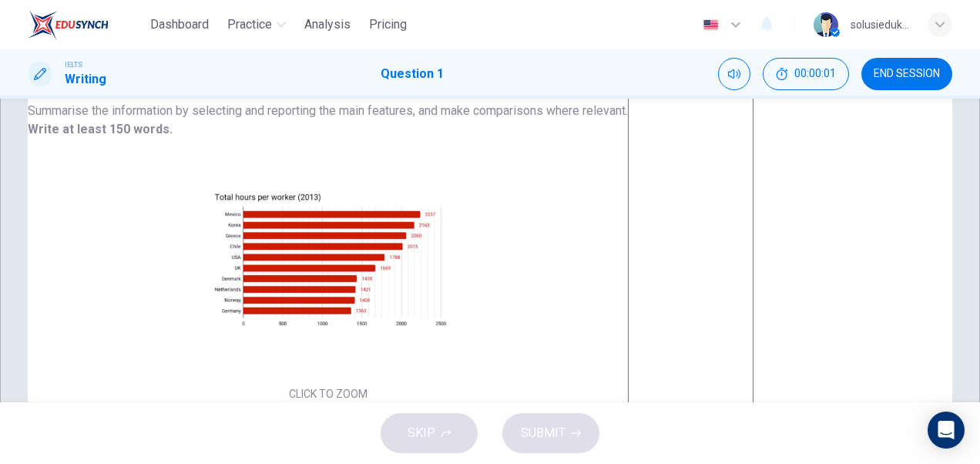
scroll to position [0, 0]
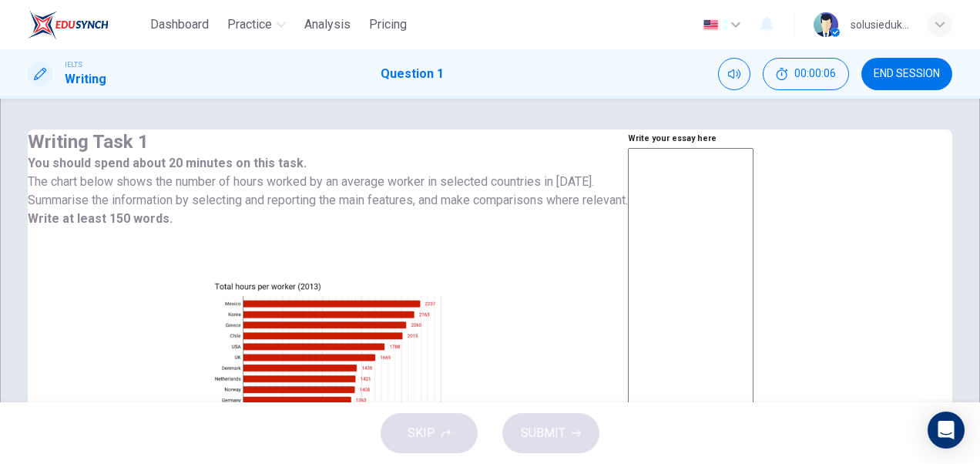
click at [628, 214] on textarea at bounding box center [691, 362] width 126 height 428
click at [656, 244] on textarea at bounding box center [691, 362] width 126 height 428
click at [628, 214] on textarea at bounding box center [691, 362] width 126 height 428
click at [628, 229] on textarea at bounding box center [691, 362] width 126 height 428
click at [628, 230] on textarea at bounding box center [691, 362] width 126 height 428
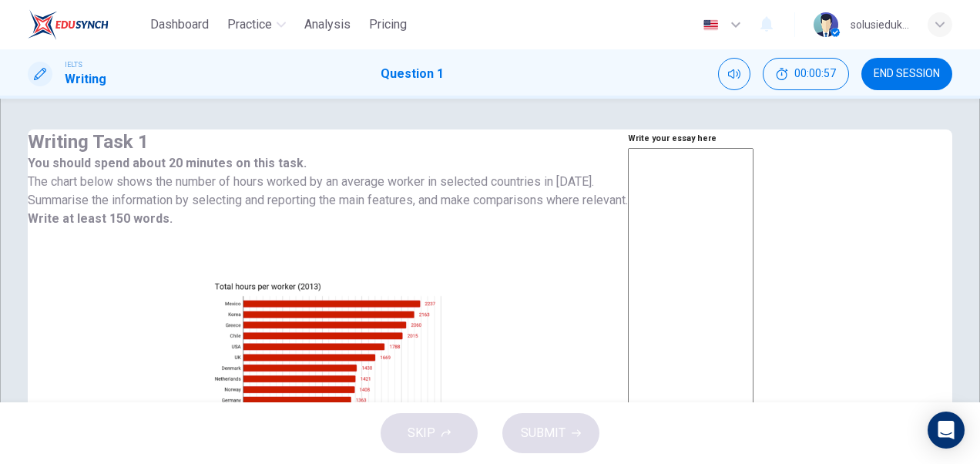
click at [628, 240] on textarea at bounding box center [691, 362] width 126 height 428
click at [628, 224] on textarea at bounding box center [691, 362] width 126 height 428
type textarea "m"
type textarea "x"
type textarea "me"
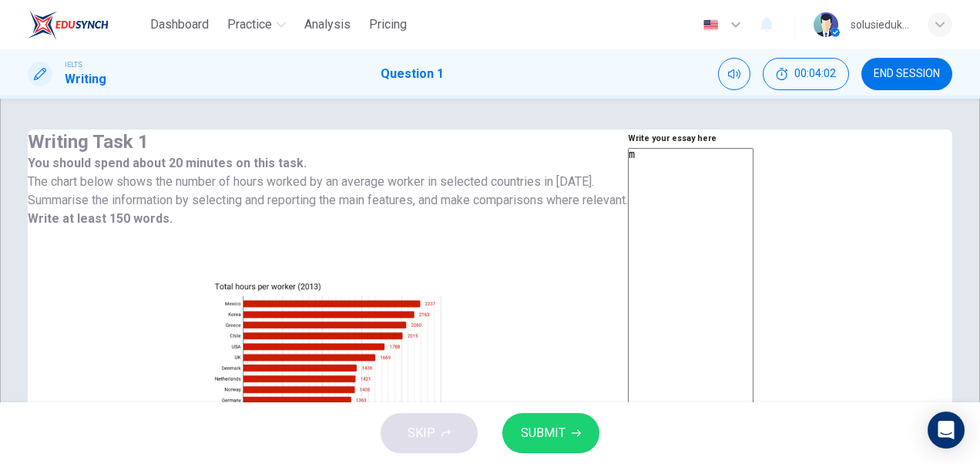
type textarea "x"
type textarea "me"
type textarea "x"
type textarea "m"
type textarea "x"
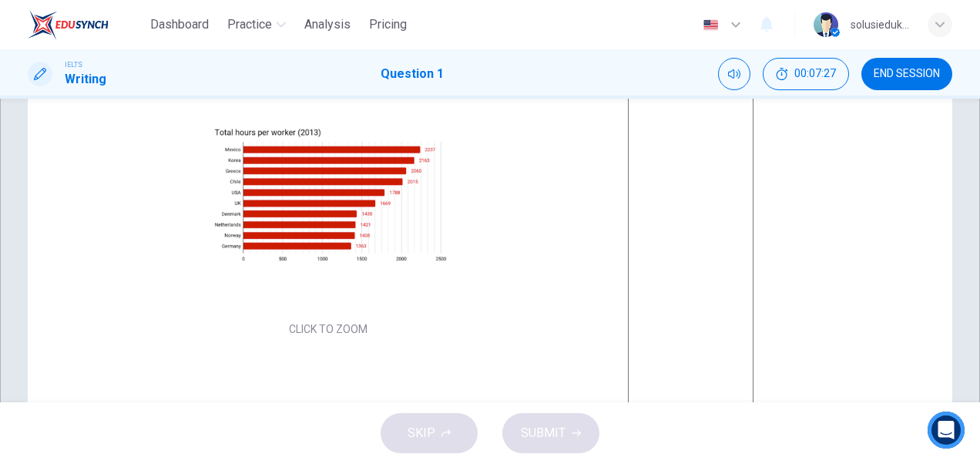
scroll to position [295, 0]
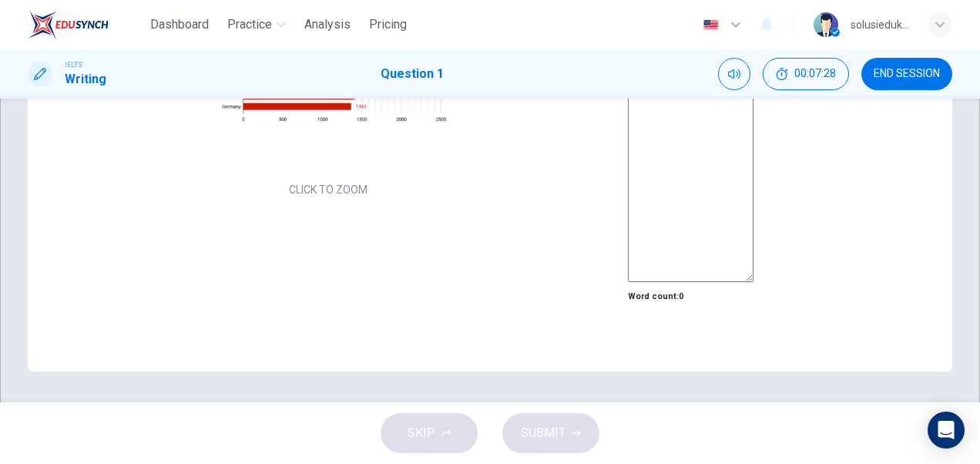
drag, startPoint x: 852, startPoint y: 331, endPoint x: 928, endPoint y: 347, distance: 77.1
click at [754, 306] on div "Write your essay here x ​ Word count : 0" at bounding box center [691, 71] width 126 height 470
click at [754, 187] on textarea at bounding box center [691, 68] width 126 height 428
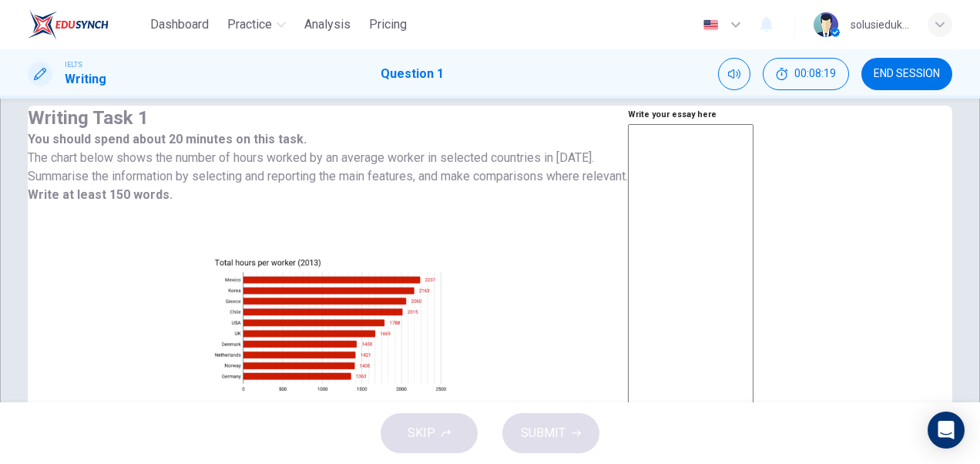
scroll to position [0, 0]
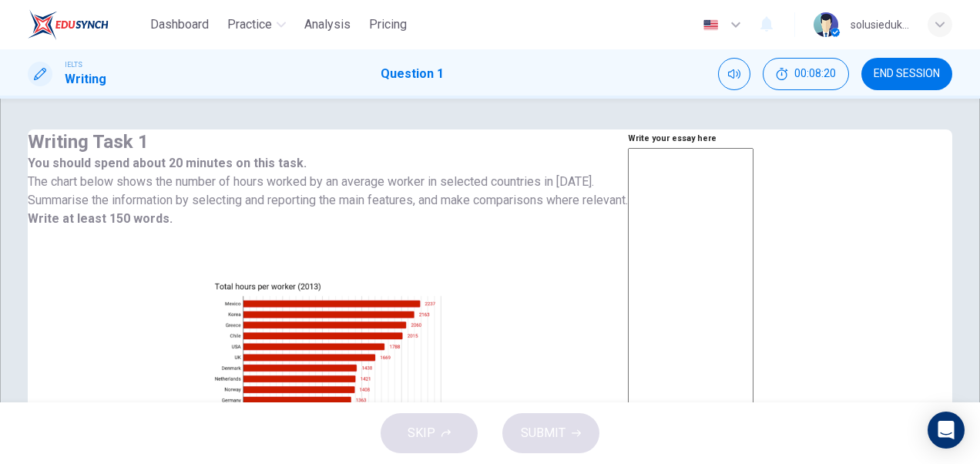
type textarea "T"
type textarea "x"
type textarea "Th"
type textarea "x"
type textarea "The"
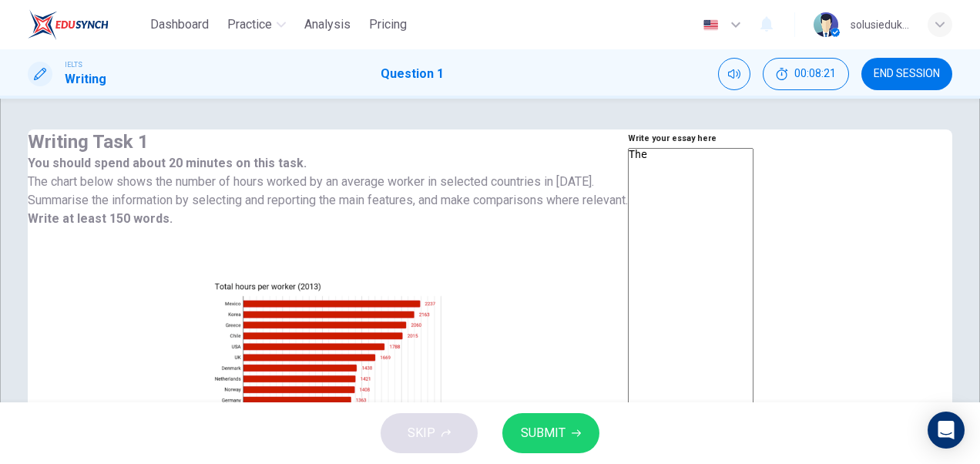
type textarea "x"
type textarea "The"
type textarea "x"
type textarea "The c"
type textarea "x"
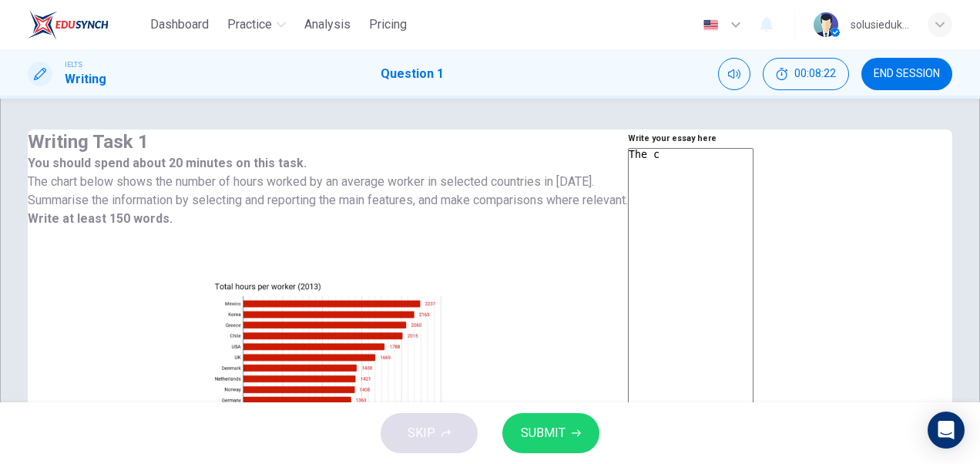
type textarea "The ch"
type textarea "x"
type textarea "The c"
type textarea "x"
type textarea "The ch"
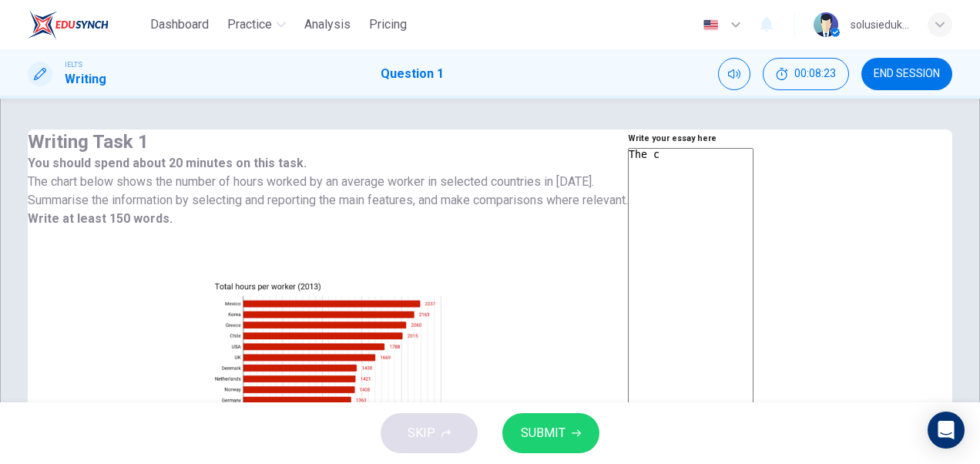
type textarea "x"
type textarea "The cha"
type textarea "x"
type textarea "The char"
type textarea "x"
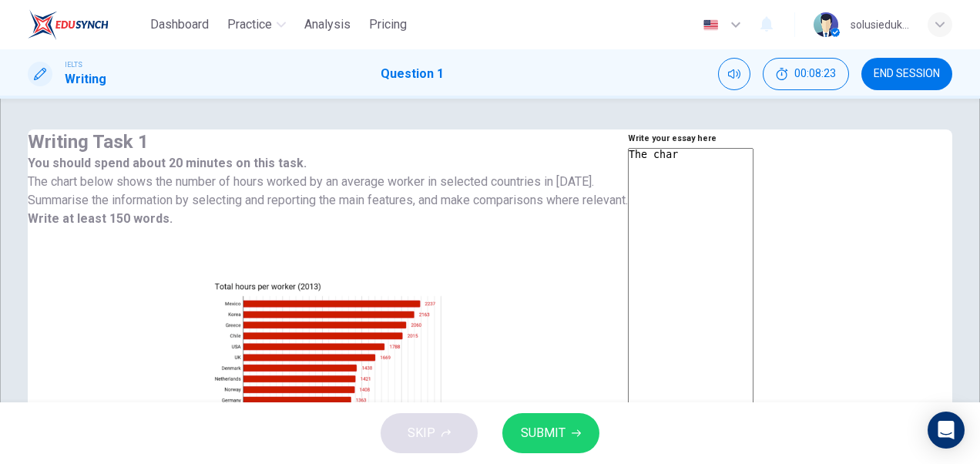
type textarea "The chart"
type textarea "x"
type textarea "The chart"
type textarea "x"
type textarea "The chart d"
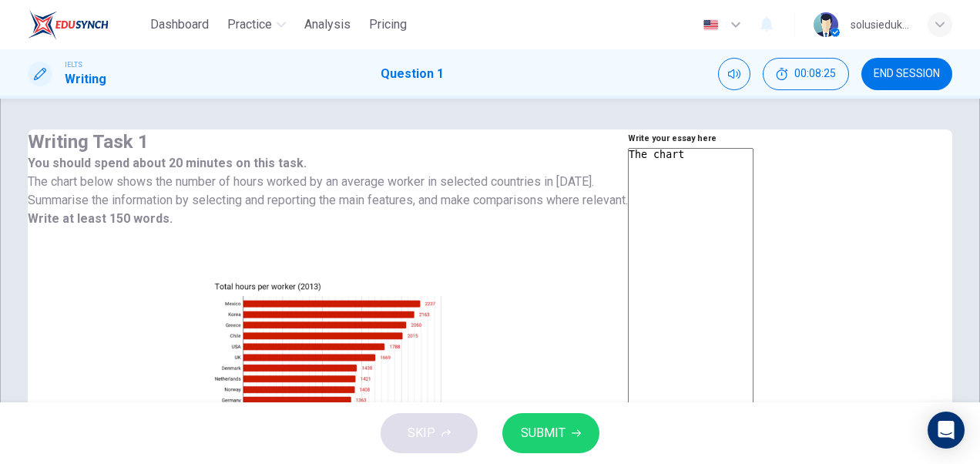
type textarea "x"
type textarea "The chart di"
type textarea "x"
type textarea "The chart dis"
type textarea "x"
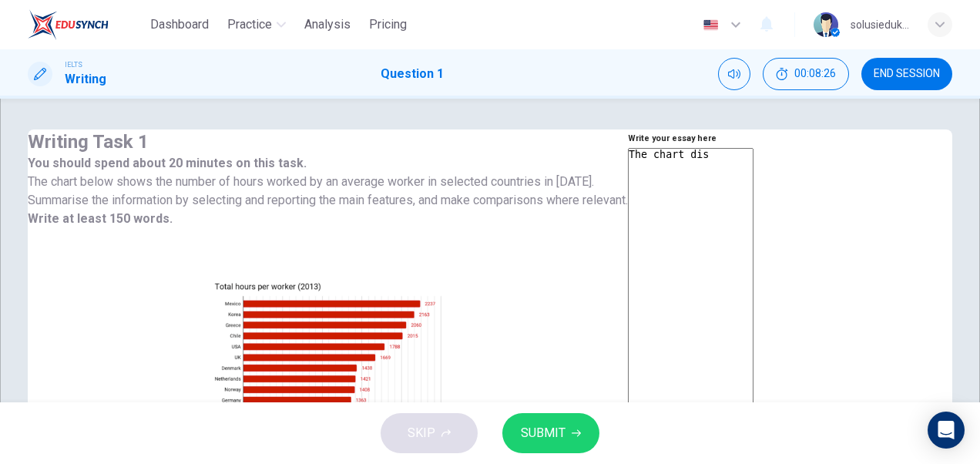
type textarea "The chart disp"
type textarea "x"
type textarea "The chart displ"
type textarea "x"
type textarea "The chart displa"
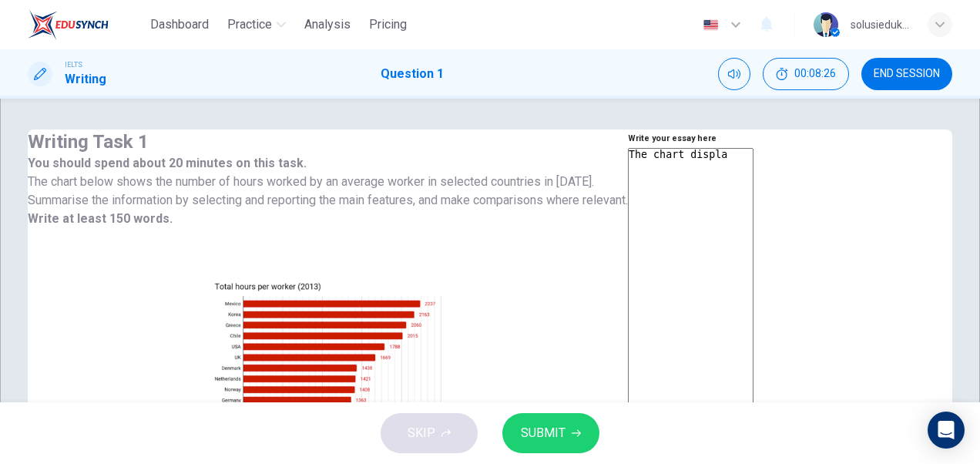
type textarea "x"
type textarea "The chart display"
type textarea "x"
type textarea "The chart displays"
type textarea "x"
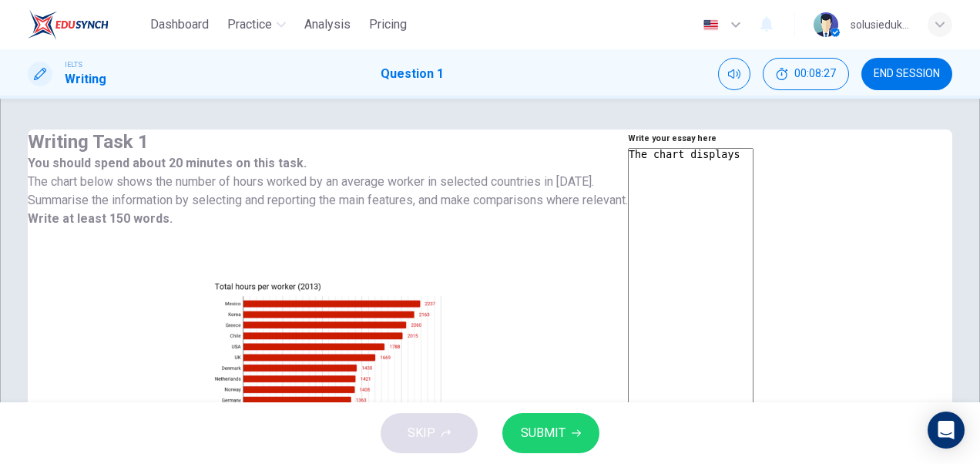
type textarea "The chart displays"
type textarea "x"
type textarea "The chart displays t"
type textarea "x"
type textarea "The chart displays th"
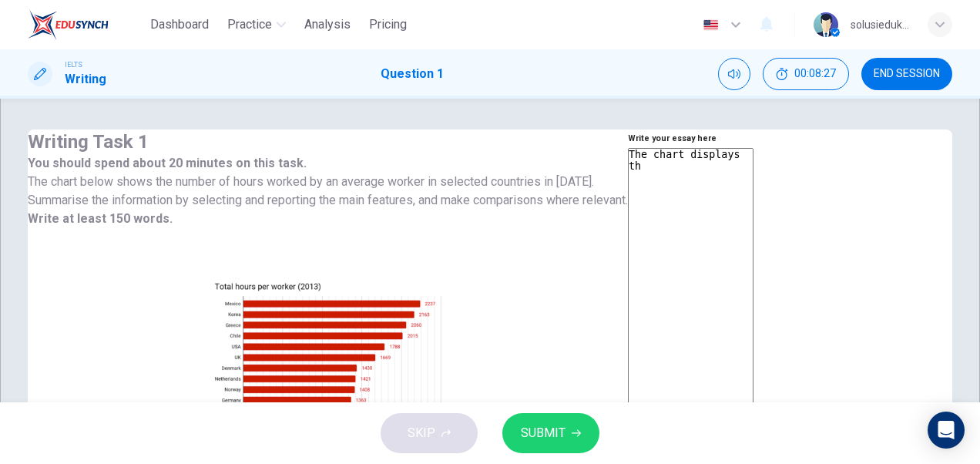
type textarea "x"
type textarea "The chart displays the"
type textarea "x"
type textarea "The chart displays the"
type textarea "x"
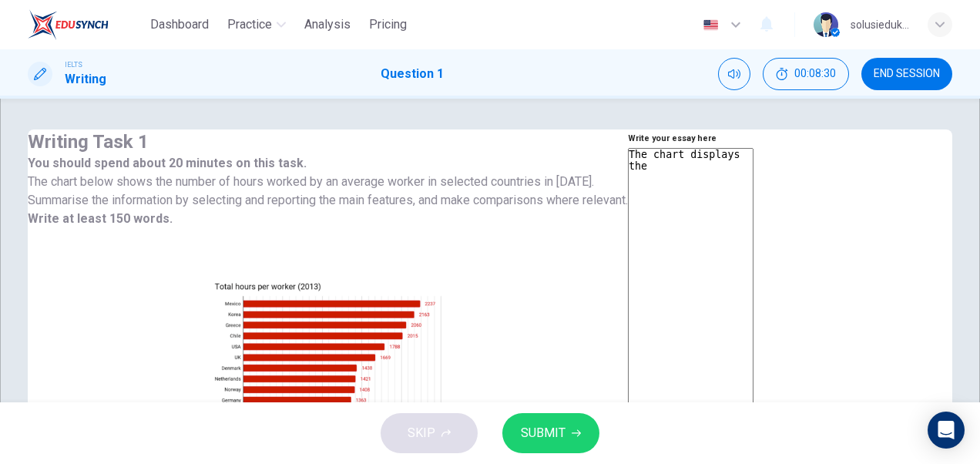
type textarea "The chart displays the a"
type textarea "x"
type textarea "The chart displays the av"
type textarea "x"
type textarea "The chart displays the ave"
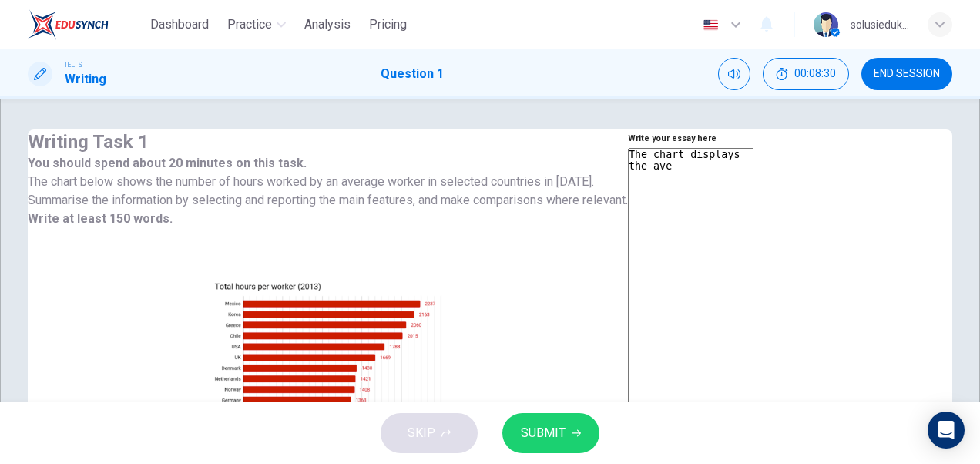
type textarea "x"
type textarea "The chart displays the aver"
type textarea "x"
type textarea "The chart displays the [PERSON_NAME]"
type textarea "x"
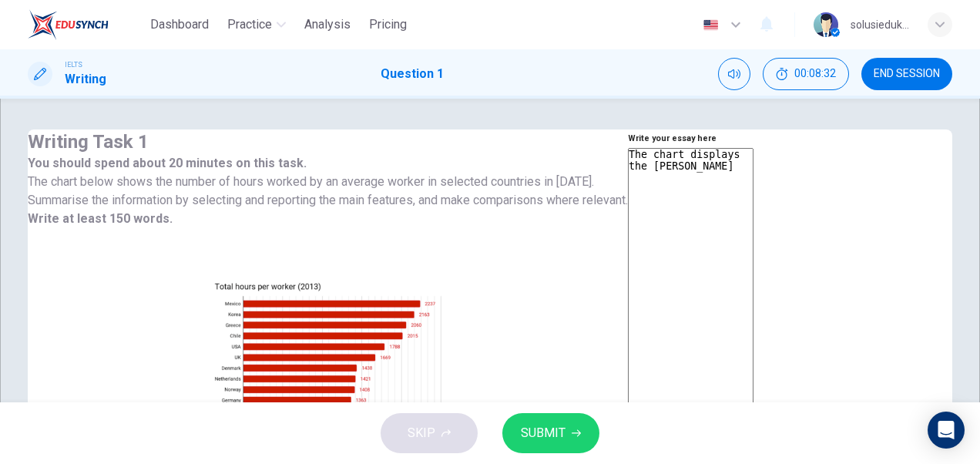
type textarea "The chart displays the aver"
type textarea "x"
type textarea "The chart displays the ave"
type textarea "x"
type textarea "The chart displays the av"
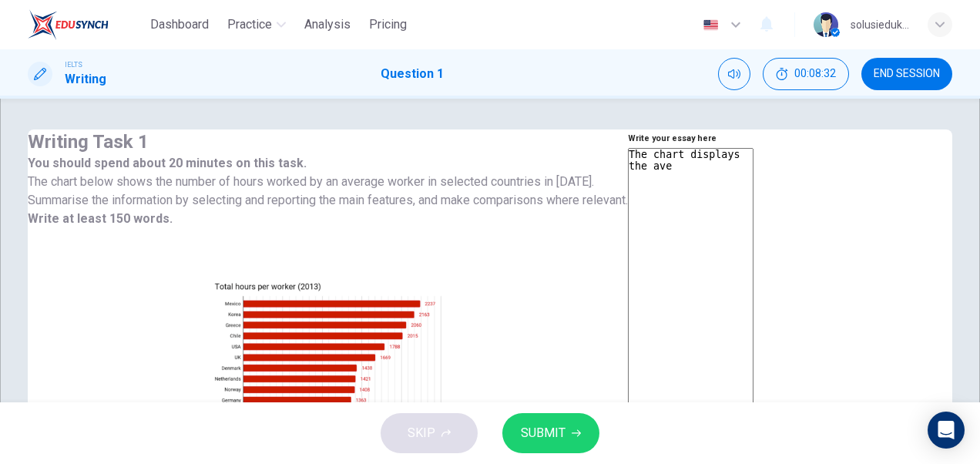
type textarea "x"
type textarea "The chart displays the a"
type textarea "x"
type textarea "The chart displays the"
type textarea "x"
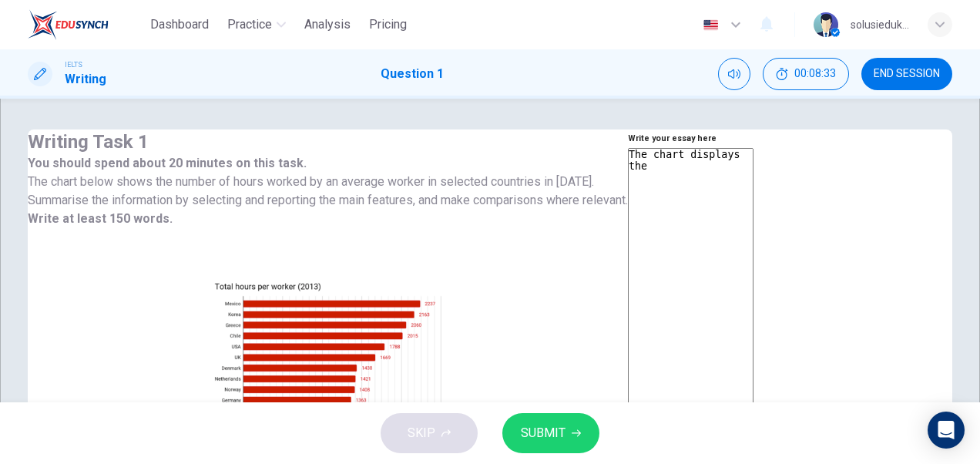
type textarea "The chart displays the a"
type textarea "x"
type textarea "The chart displays the av"
type textarea "x"
type textarea "The chart displays the ave"
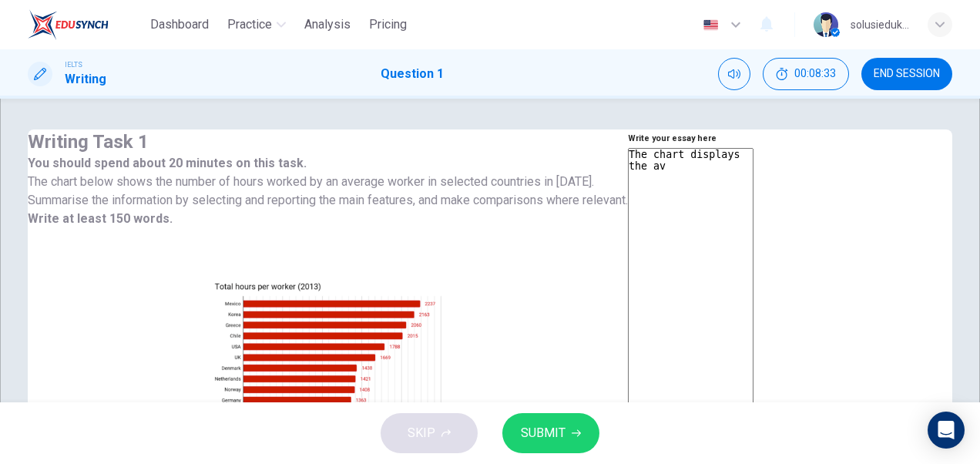
type textarea "x"
type textarea "The chart displays the aver"
type textarea "x"
type textarea "The chart displays the [PERSON_NAME]"
type textarea "x"
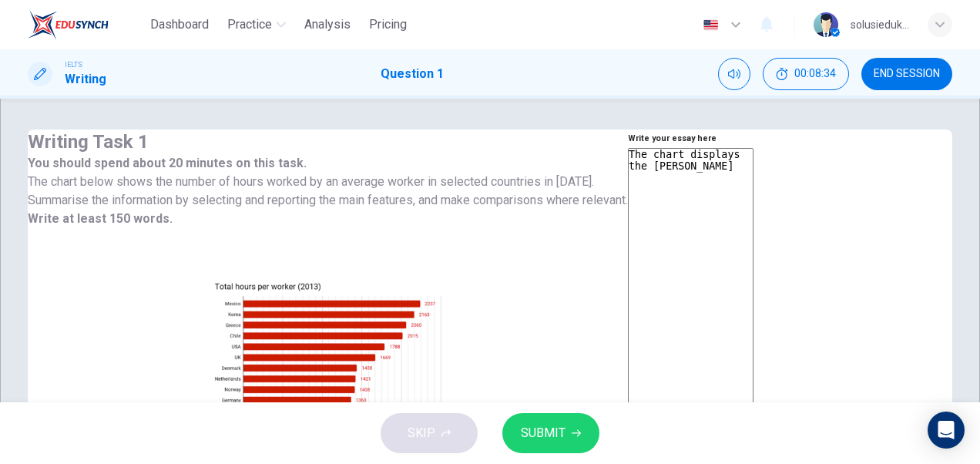
type textarea "The chart displays the averag"
type textarea "x"
type textarea "The chart displays the average"
type textarea "x"
type textarea "The chart displays the average"
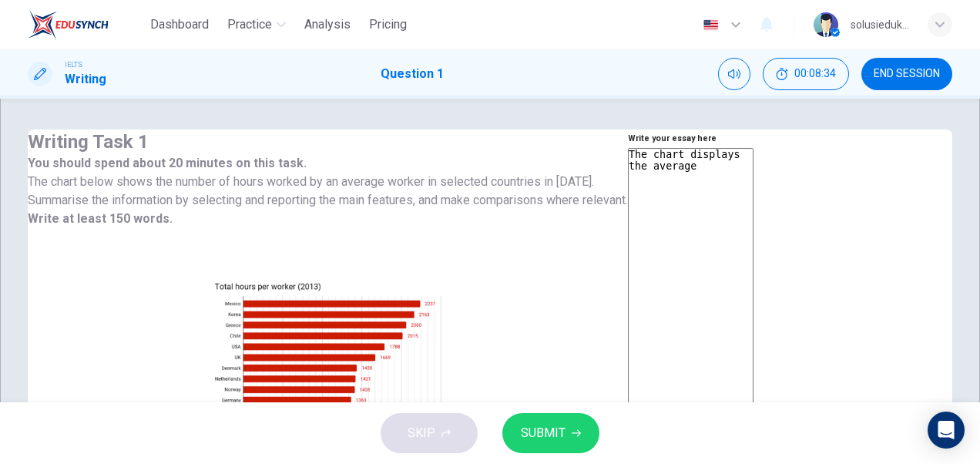
type textarea "x"
type textarea "The chart displays the average w"
type textarea "x"
type textarea "The chart displays the average wo"
type textarea "x"
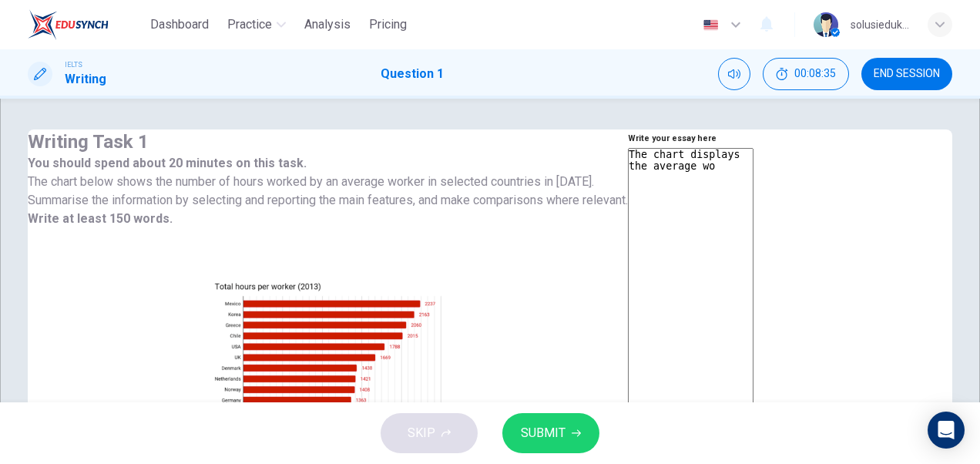
type textarea "The chart displays the average wor"
type textarea "x"
type textarea "The chart displays the average work"
type textarea "x"
type textarea "The chart displays the average worke"
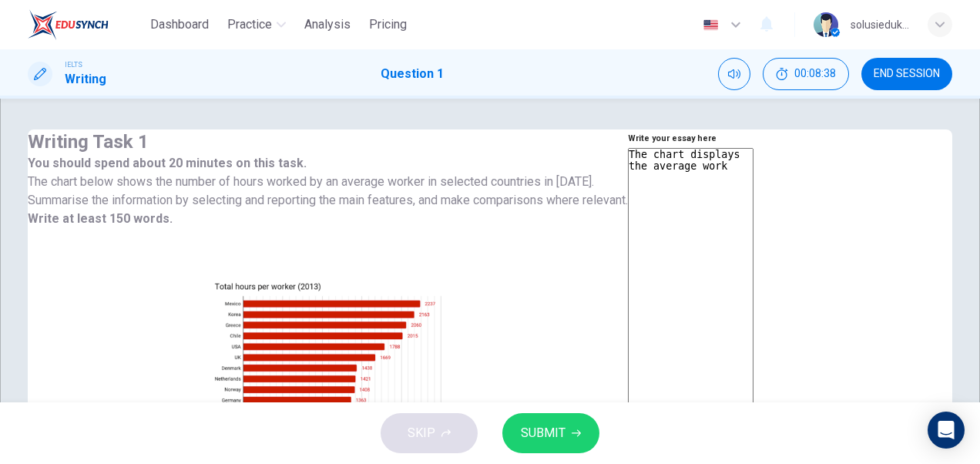
type textarea "x"
type textarea "The chart displays the average worket"
type textarea "x"
type textarea "The chart displays the average worke"
type textarea "x"
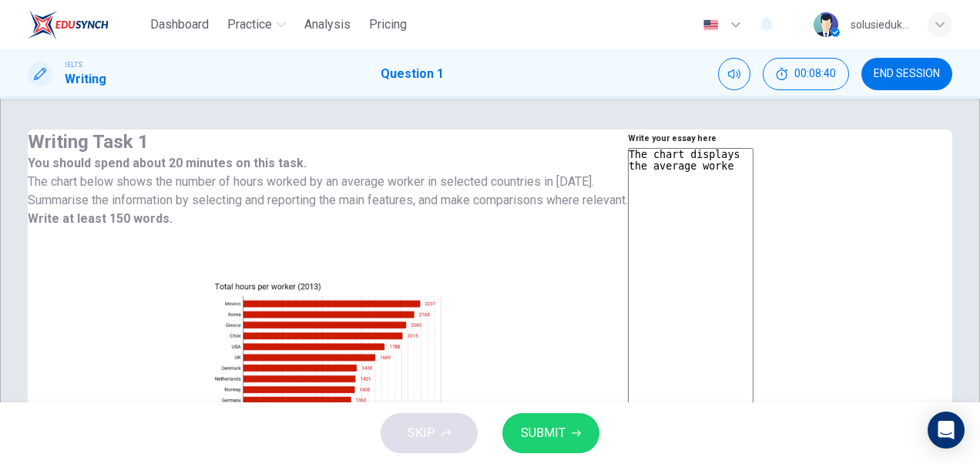
type textarea "The chart displays the average work"
type textarea "x"
type textarea "The chart displays the average wor"
type textarea "x"
type textarea "The chart displays the average wo"
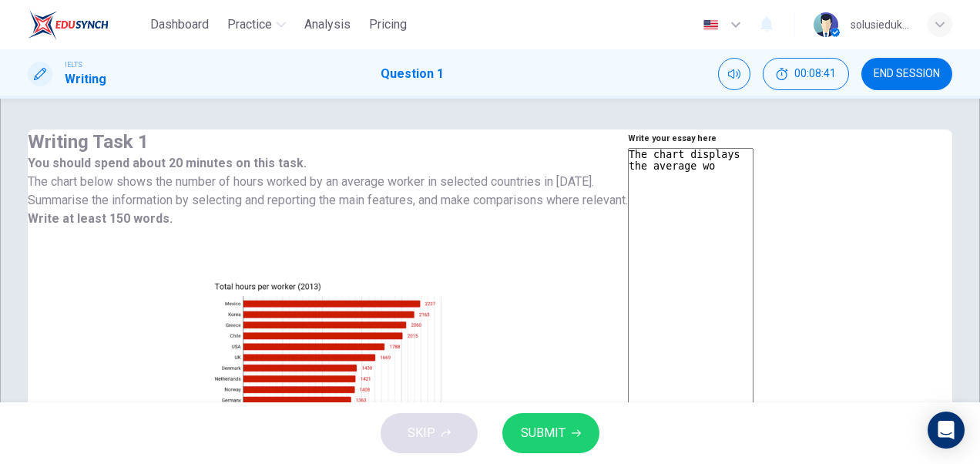
type textarea "x"
type textarea "The chart displays the average wor"
type textarea "x"
type textarea "The chart displays the average work"
type textarea "x"
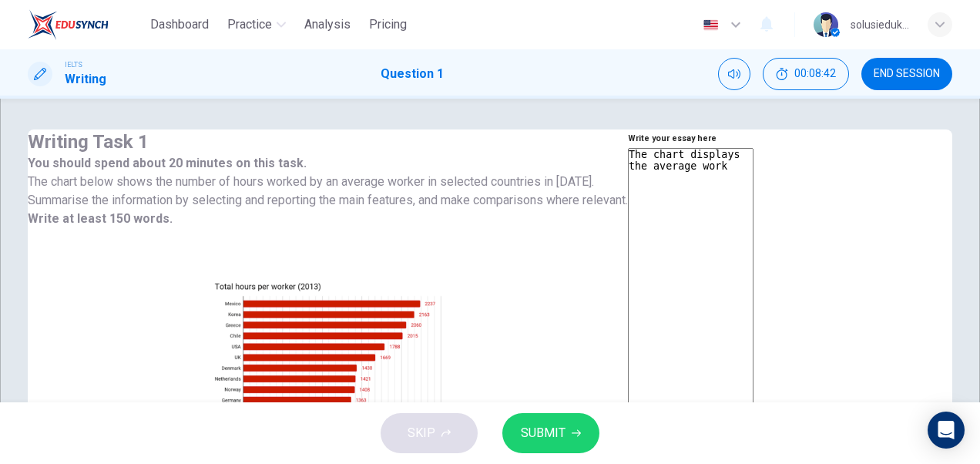
type textarea "The chart displays the average worki"
type textarea "x"
type textarea "The chart displays the average workin"
type textarea "x"
type textarea "The chart displays the average working"
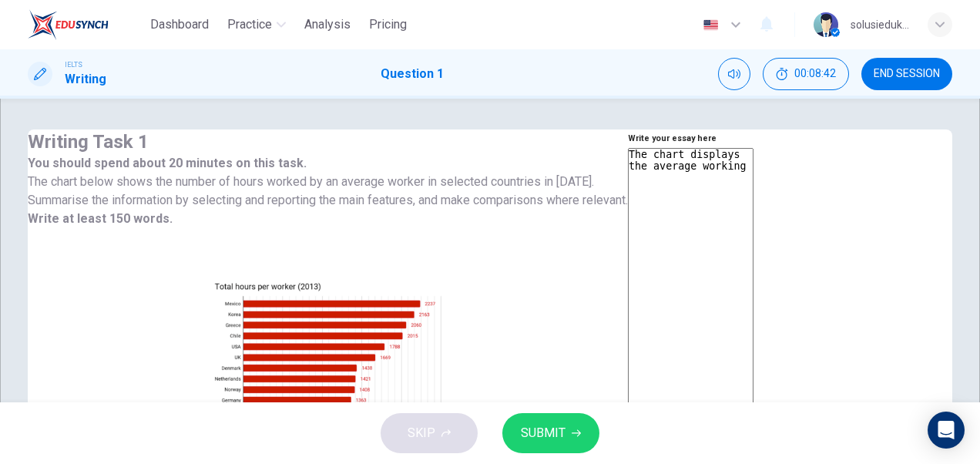
type textarea "x"
type textarea "The chart displays the average working"
type textarea "x"
type textarea "The chart displays the average working h"
type textarea "x"
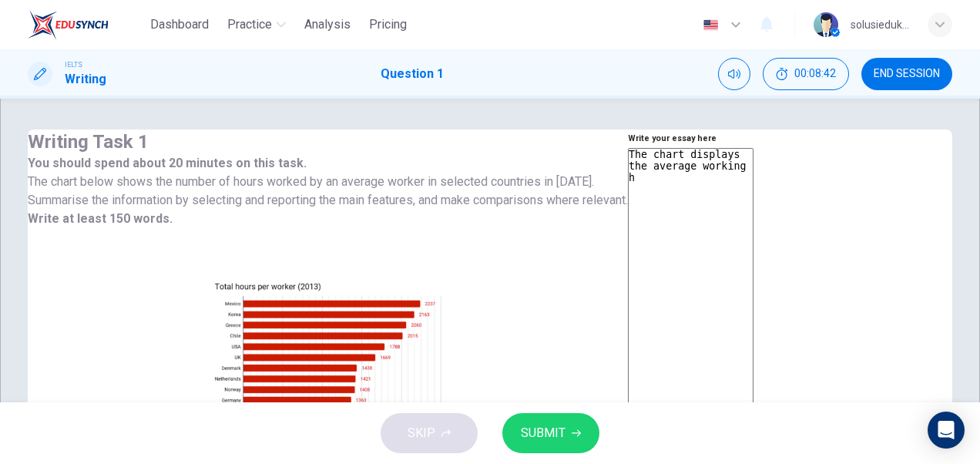
type textarea "The chart displays the average working ho"
type textarea "x"
type textarea "The chart displays the average working hou"
type textarea "x"
type textarea "The chart displays the average working hour"
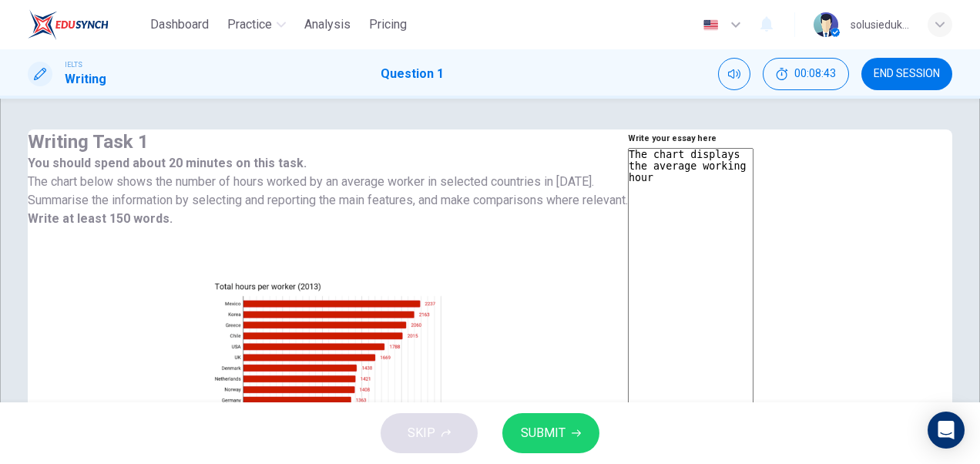
type textarea "x"
type textarea "The chart displays the average working hours"
type textarea "x"
type textarea "The chart displays the average working hours"
type textarea "x"
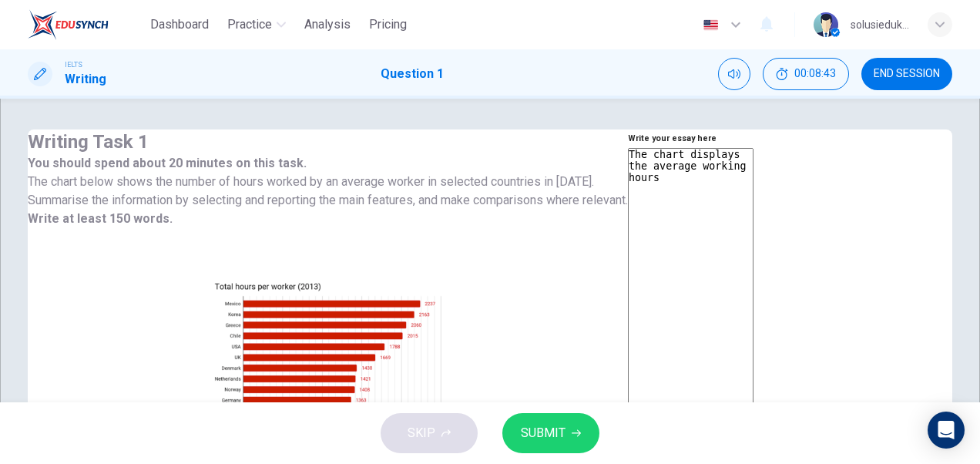
type textarea "The chart displays the average working hours o"
type textarea "x"
type textarea "The chart displays the average working hours of"
type textarea "x"
type textarea "The chart displays the average working hours of"
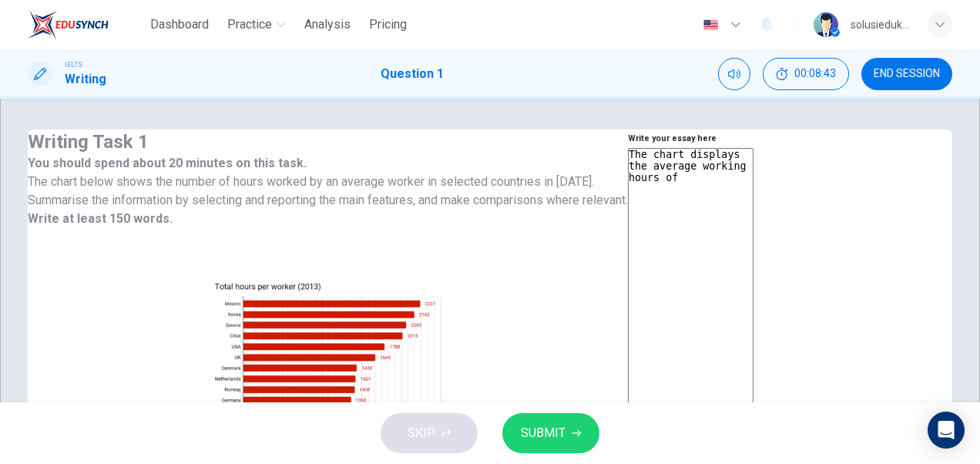
type textarea "x"
type textarea "The chart displays the average working hours of e"
type textarea "x"
type textarea "The chart displays the average working hours of em"
type textarea "x"
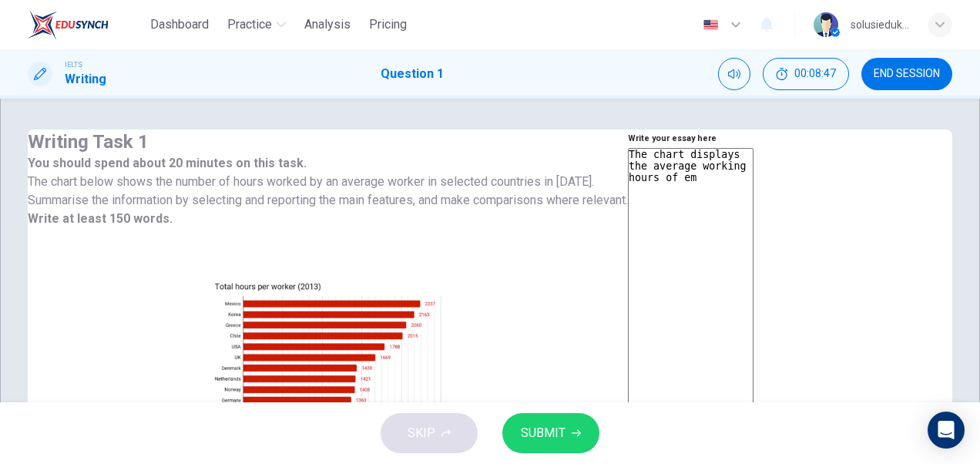
type textarea "The chart displays the average working hours of emp"
type textarea "x"
type textarea "The chart displays the average working hours of empl"
type textarea "x"
type textarea "The chart displays the average working hours of emplo"
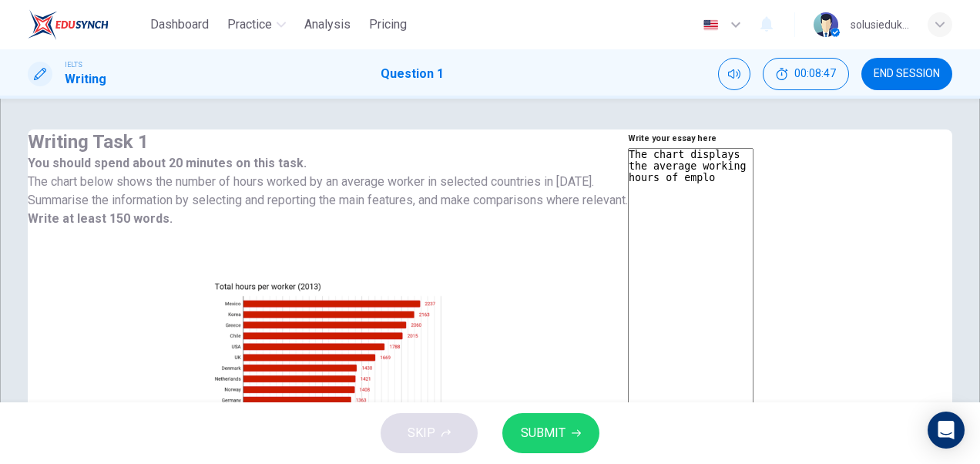
type textarea "x"
type textarea "The chart displays the average working hours of employ"
type textarea "x"
type textarea "The chart displays the average working hours of employe"
type textarea "x"
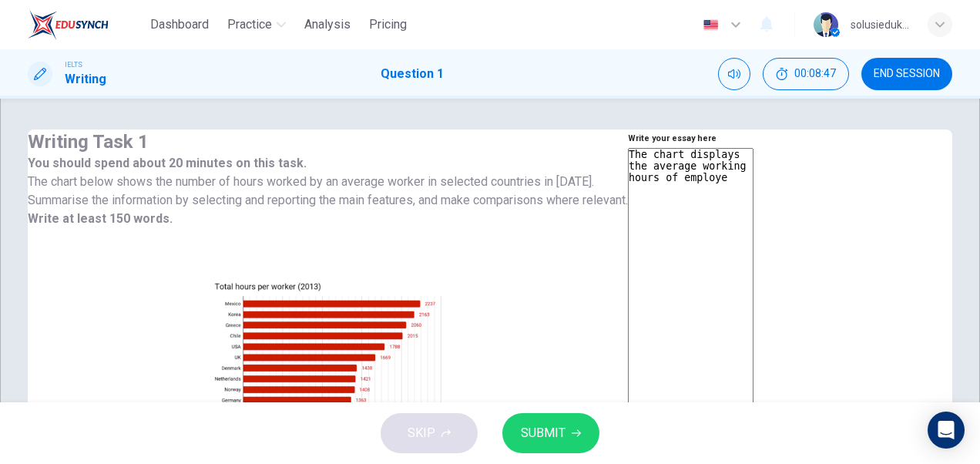
type textarea "The chart displays the average working hours of employee"
type textarea "x"
type textarea "The chart displays the average working hours of employees"
type textarea "x"
type textarea "The chart displays the average working hours of employees"
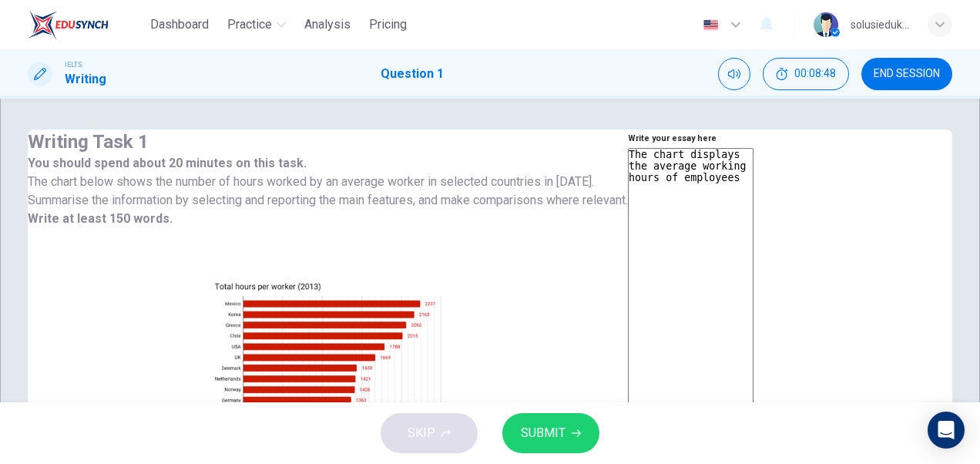
type textarea "x"
type textarea "The chart displays the average working hours of employees i"
type textarea "x"
type textarea "The chart displays the average working hours of employees in"
type textarea "x"
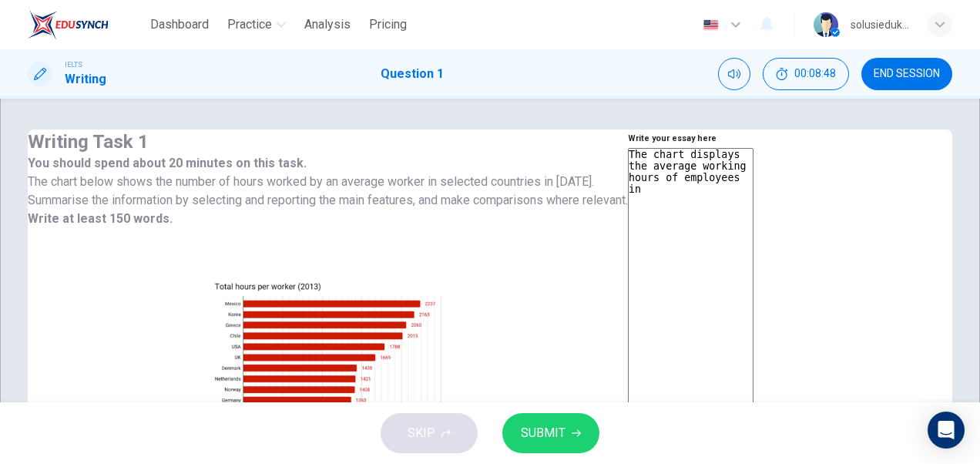
type textarea "The chart displays the average working hours of employees in"
type textarea "x"
type textarea "The chart displays the average working hours of employees in s"
type textarea "x"
type textarea "The chart displays the average working hours of employees in so"
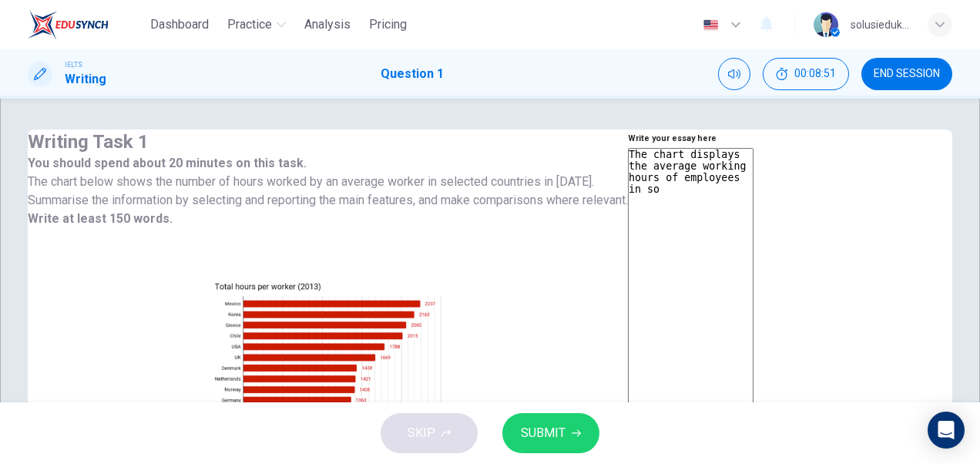
type textarea "x"
type textarea "The chart displays the average working hours of employees in som"
type textarea "x"
type textarea "The chart displays the average working hours of employees in some"
type textarea "x"
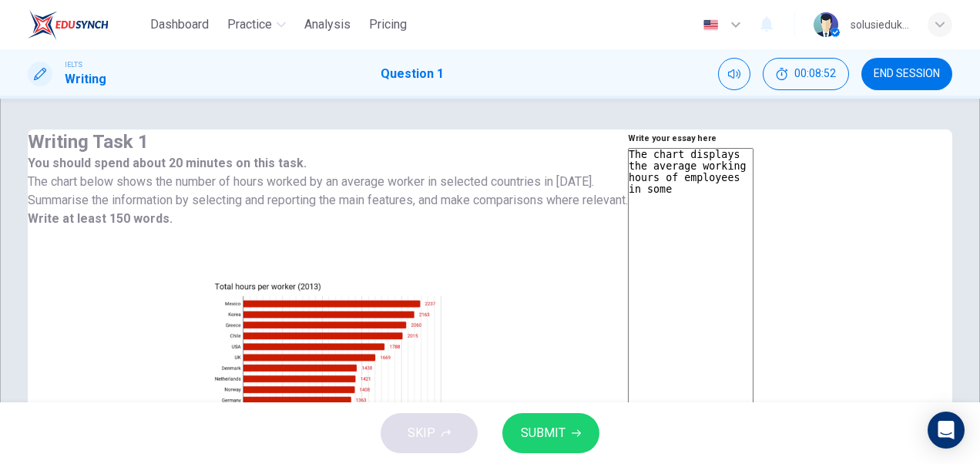
type textarea "The chart displays the average working hours of employees in some"
type textarea "x"
type textarea "The chart displays the average working hours of employees in some"
type textarea "x"
type textarea "The chart displays the average working hours of employees in som"
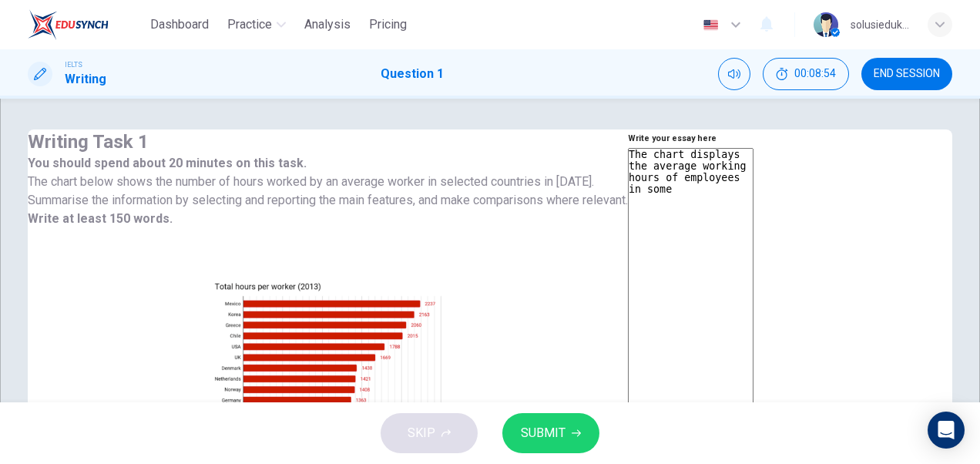
type textarea "x"
type textarea "The chart displays the average working hours of employees in so"
type textarea "x"
type textarea "The chart displays the average working hours of employees in s"
type textarea "x"
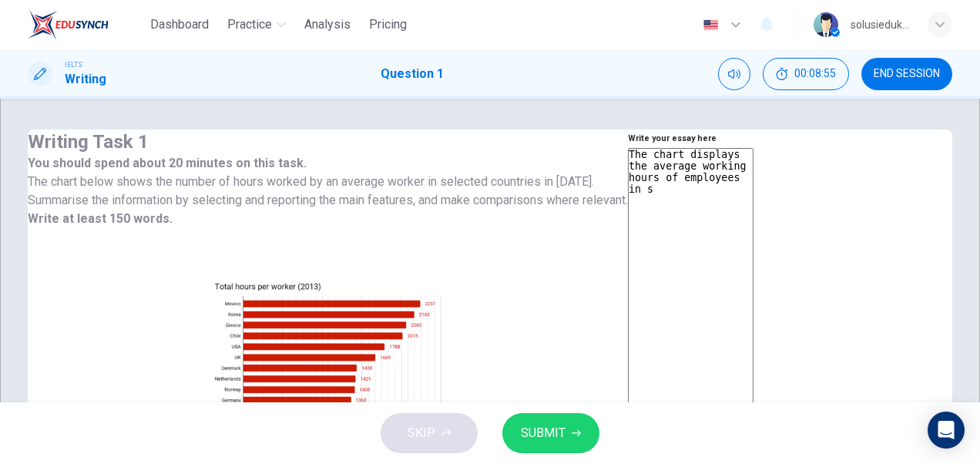
type textarea "The chart displays the average working hours of employees in"
type textarea "x"
type textarea "The chart displays the average working hours of employees in s"
type textarea "x"
type textarea "The chart displays the average working hours of employees in so"
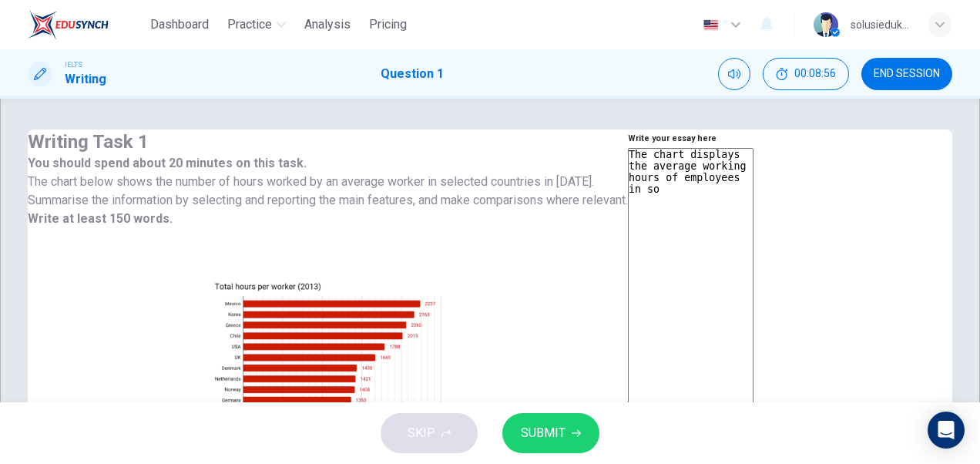
type textarea "x"
type textarea "The chart displays the average working hours of employees in som"
type textarea "x"
type textarea "The chart displays the average working hours of employees in some"
type textarea "x"
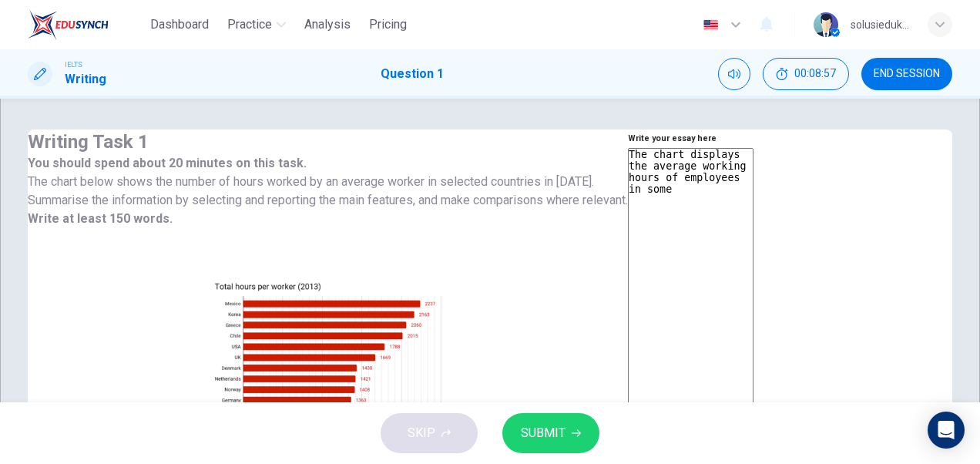
type textarea "The chart displays the average working hours of employees in some"
type textarea "x"
drag, startPoint x: 513, startPoint y: 223, endPoint x: 554, endPoint y: 223, distance: 40.8
click at [628, 223] on div "The chart displays the average working hours of employees in some targeted coun…" at bounding box center [691, 364] width 126 height 433
click at [628, 222] on textarea "The chart displays the average working hours of employees in some targeted coun…" at bounding box center [691, 362] width 126 height 428
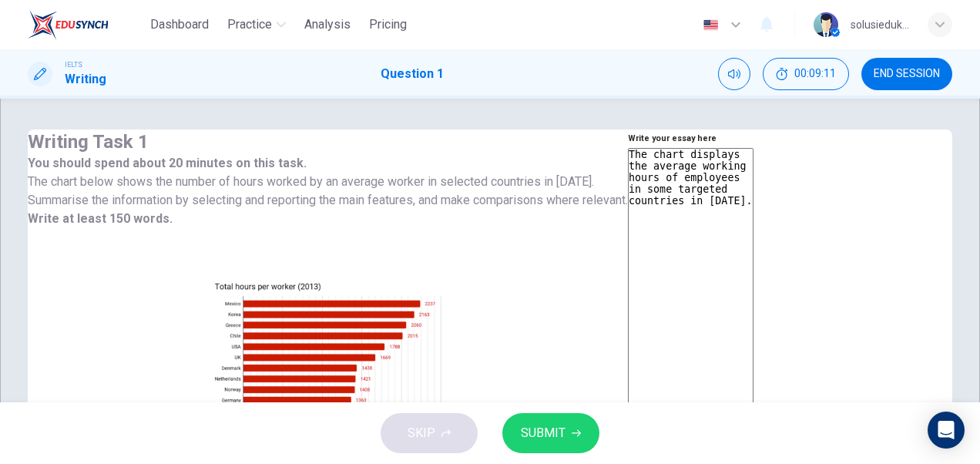
drag, startPoint x: 566, startPoint y: 220, endPoint x: 523, endPoint y: 223, distance: 42.5
click at [628, 223] on textarea "The chart displays the average working hours of employees in some targeted coun…" at bounding box center [691, 362] width 126 height 428
click at [628, 258] on textarea "The chart displays the average working hours of employees in some specific coun…" at bounding box center [691, 362] width 126 height 428
click at [675, 225] on textarea "The chart displays the average working hours of employees in some specific coun…" at bounding box center [691, 362] width 126 height 428
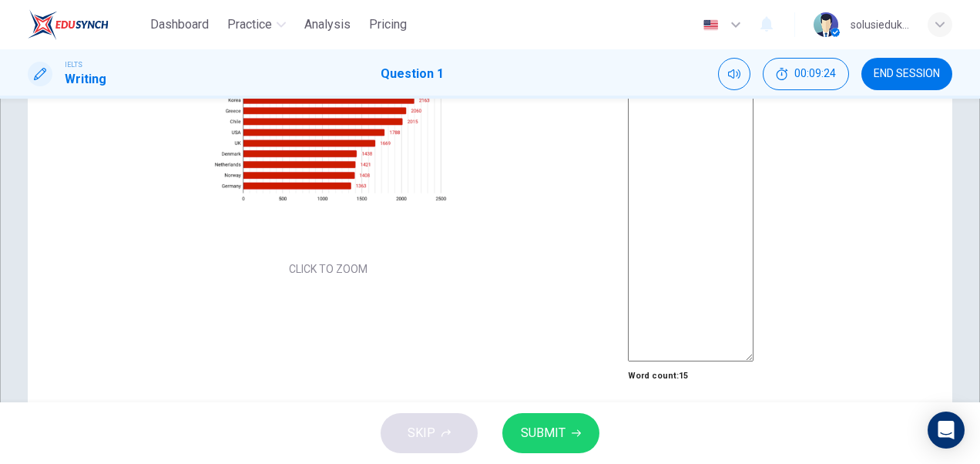
scroll to position [295, 0]
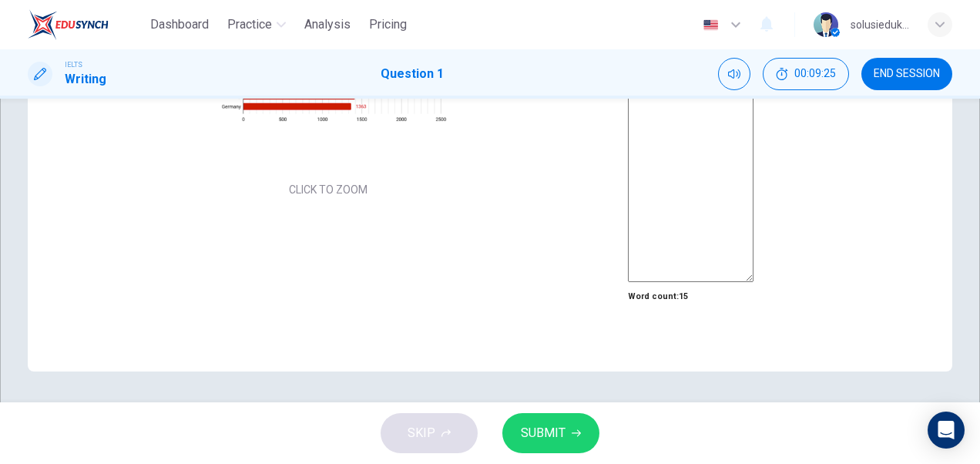
click at [564, 422] on span "SUBMIT" at bounding box center [543, 433] width 45 height 22
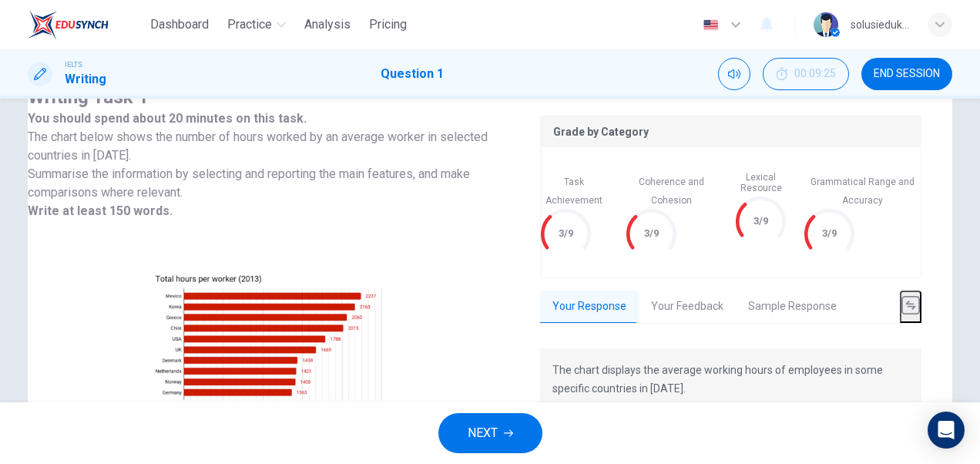
scroll to position [77, 0]
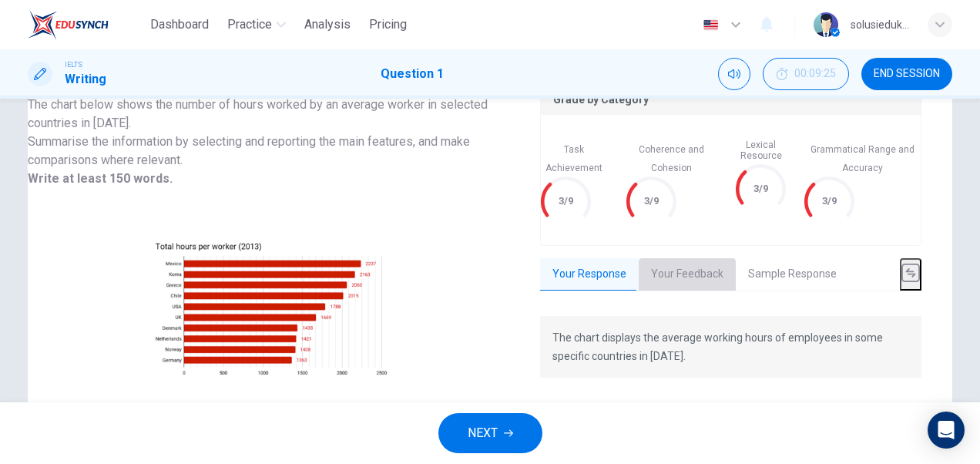
click at [672, 258] on button "Your Feedback" at bounding box center [687, 274] width 97 height 32
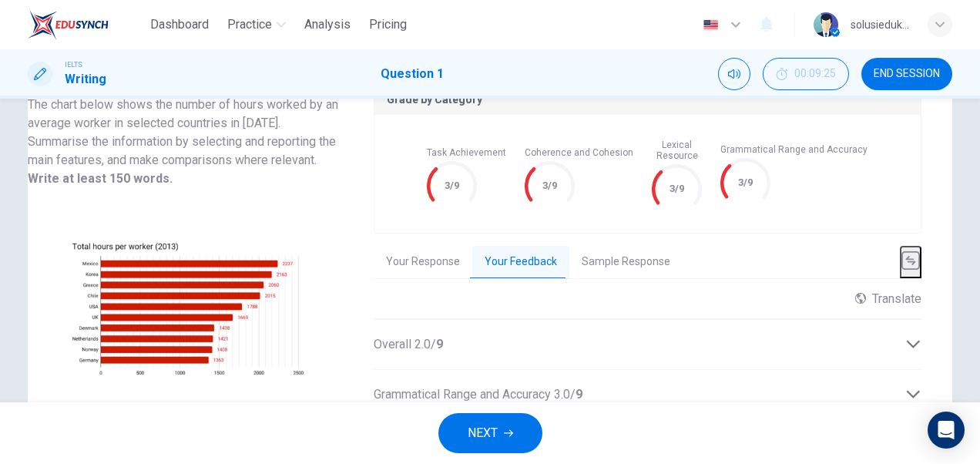
click at [472, 257] on button "Your Response" at bounding box center [423, 262] width 99 height 32
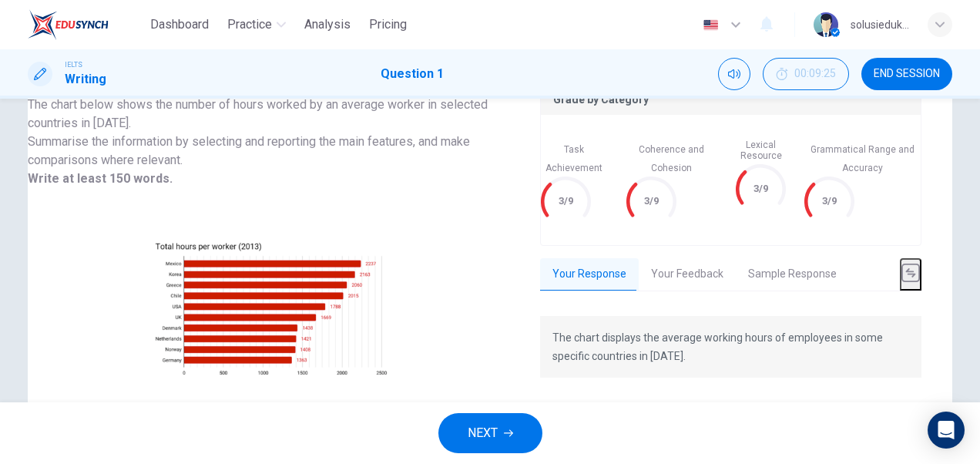
click at [723, 402] on div "NEXT" at bounding box center [490, 433] width 980 height 62
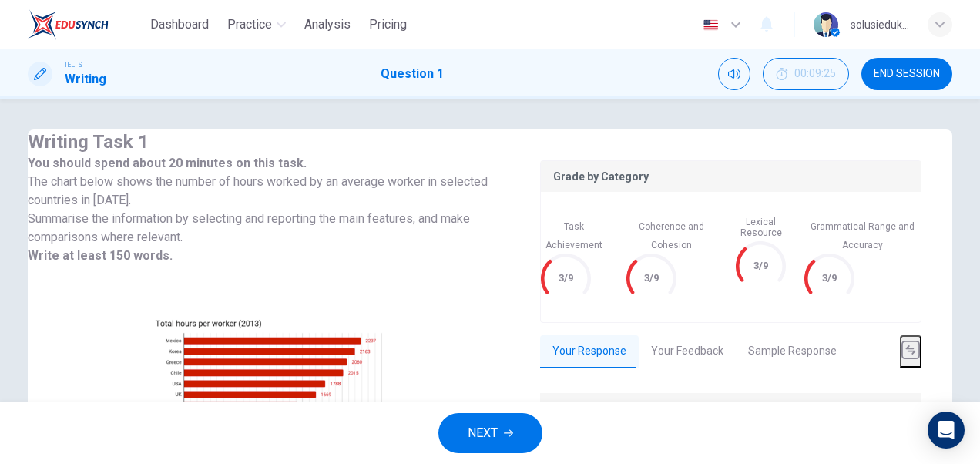
scroll to position [154, 0]
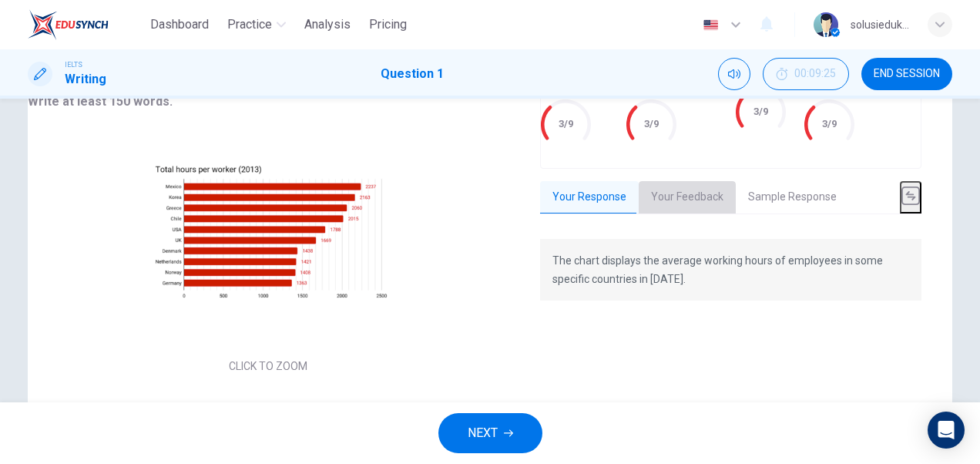
click at [674, 181] on button "Your Feedback" at bounding box center [687, 197] width 97 height 32
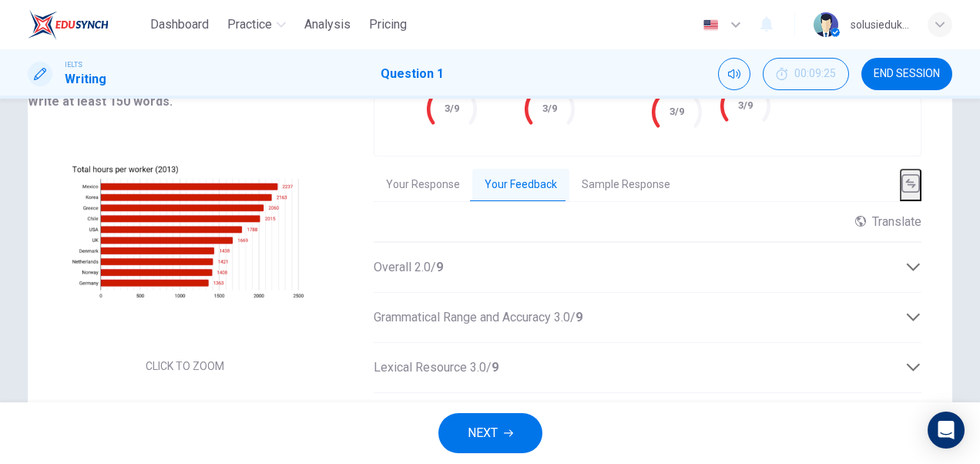
click at [900, 266] on div "Overall 2.0 / 9" at bounding box center [640, 267] width 532 height 18
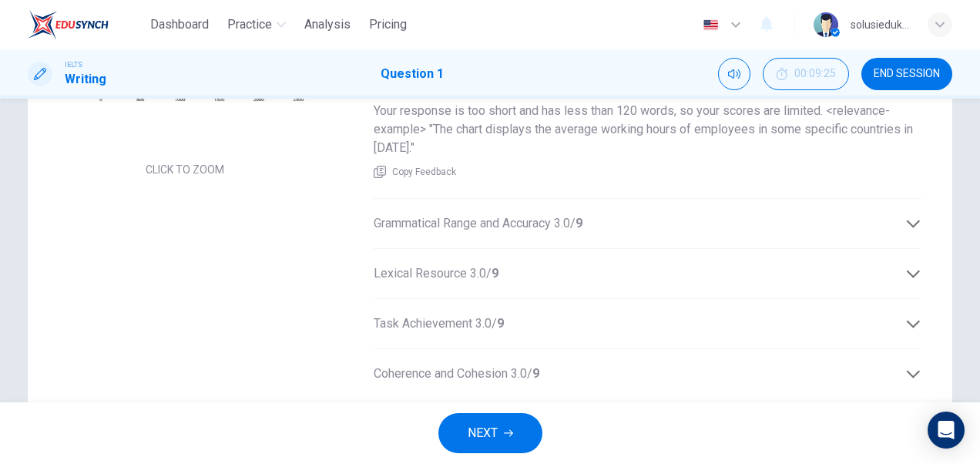
scroll to position [442, 0]
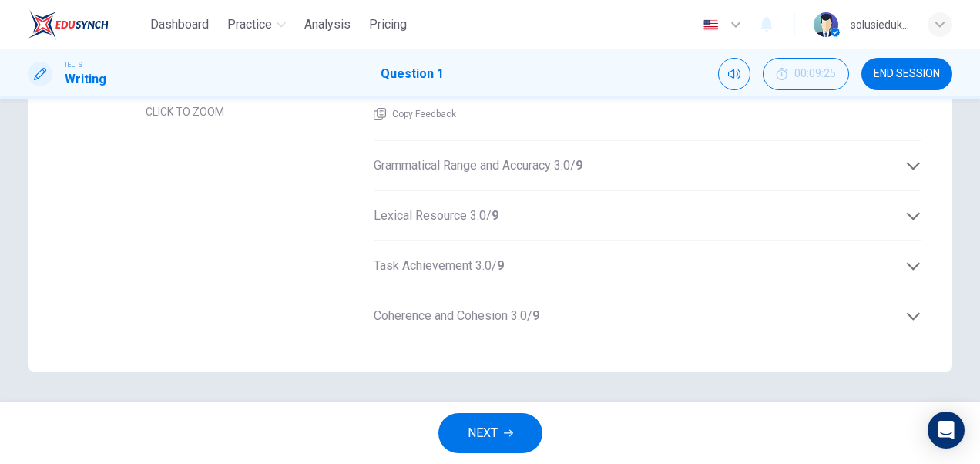
click at [909, 158] on icon at bounding box center [914, 166] width 16 height 16
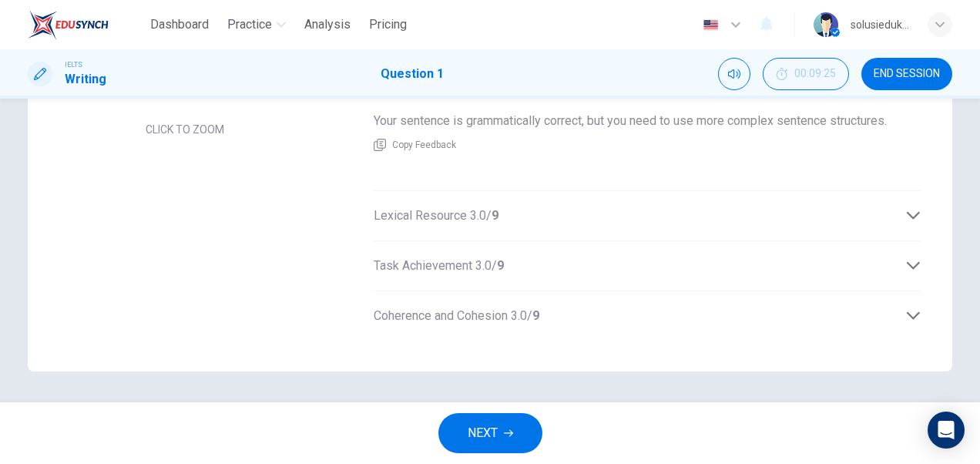
scroll to position [424, 0]
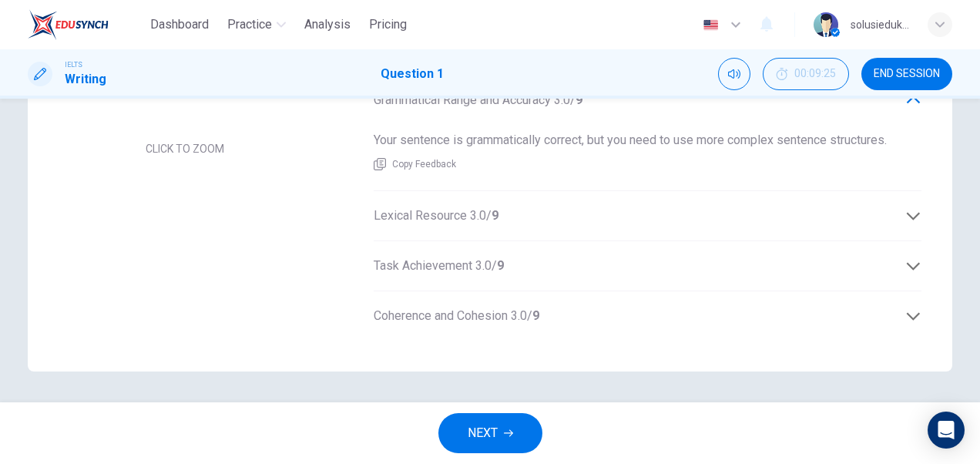
click at [912, 208] on icon at bounding box center [914, 216] width 16 height 16
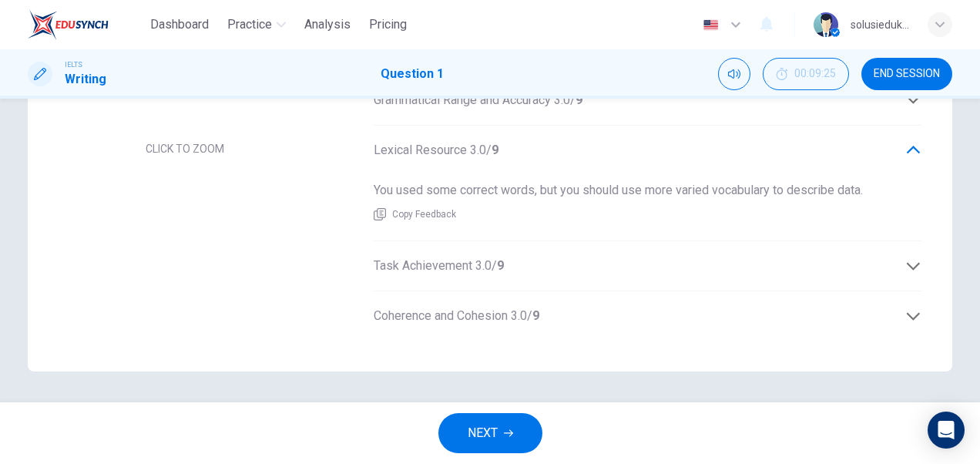
click at [908, 258] on icon at bounding box center [914, 266] width 16 height 16
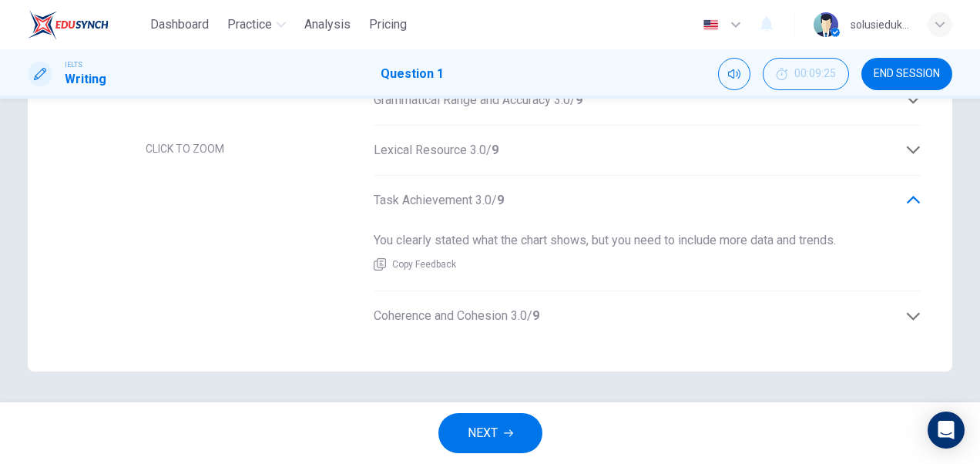
click at [909, 308] on icon at bounding box center [914, 316] width 16 height 16
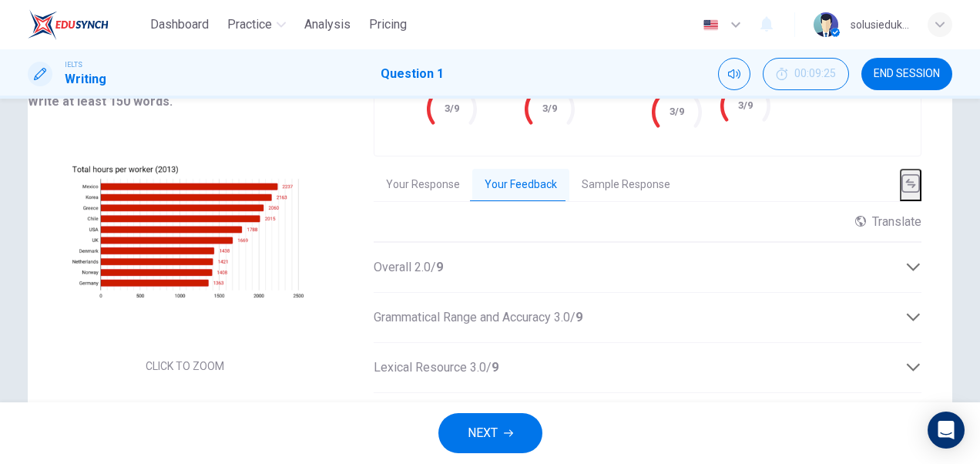
scroll to position [77, 0]
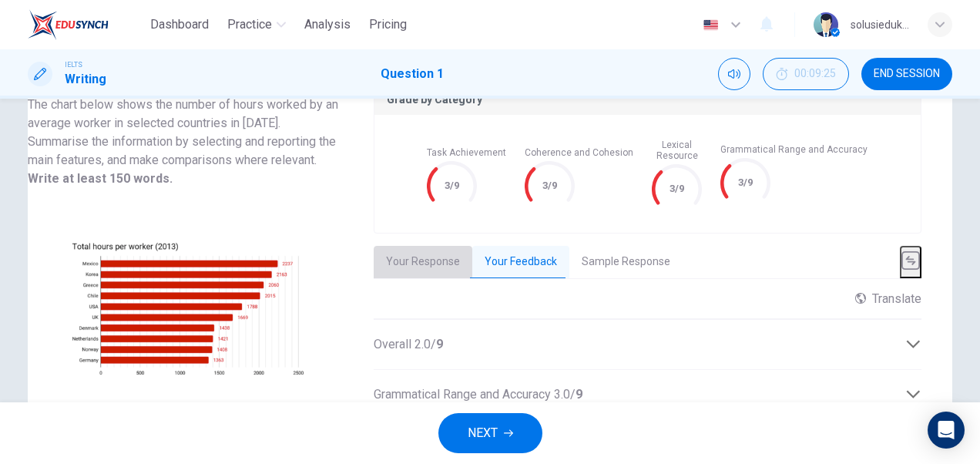
click at [472, 267] on button "Your Response" at bounding box center [423, 262] width 99 height 32
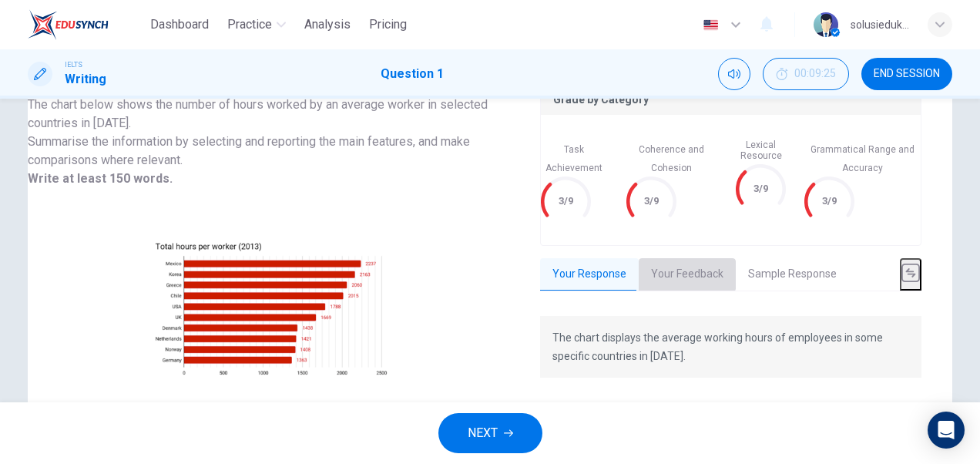
click at [648, 258] on button "Your Feedback" at bounding box center [687, 274] width 97 height 32
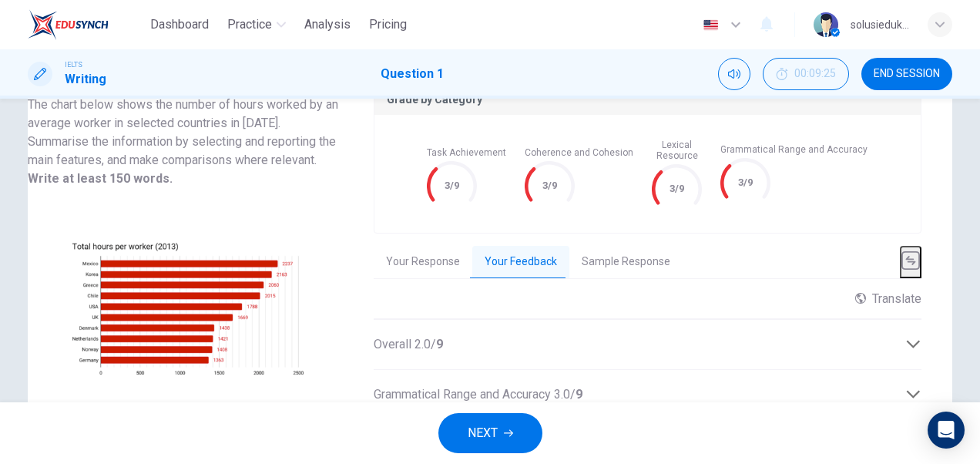
click at [472, 257] on button "Your Response" at bounding box center [423, 262] width 99 height 32
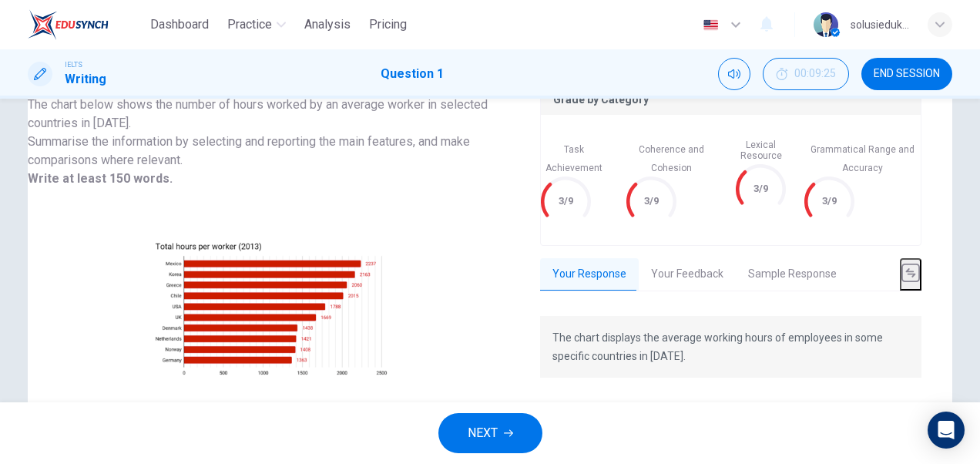
click at [684, 268] on button "Your Feedback" at bounding box center [687, 274] width 97 height 32
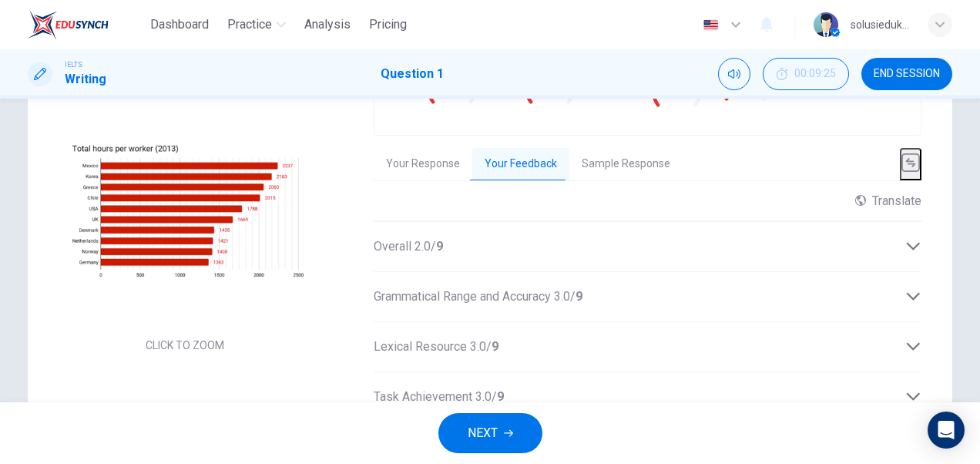
scroll to position [231, 0]
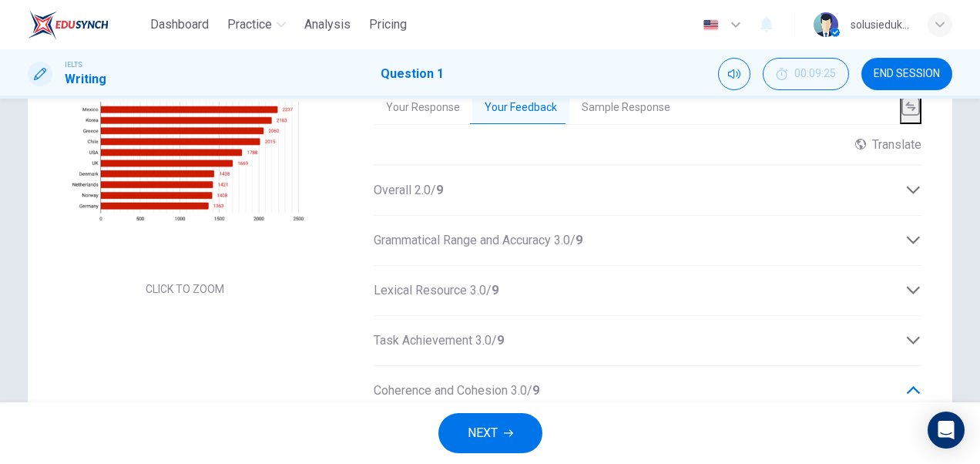
click at [913, 194] on icon at bounding box center [914, 190] width 16 height 16
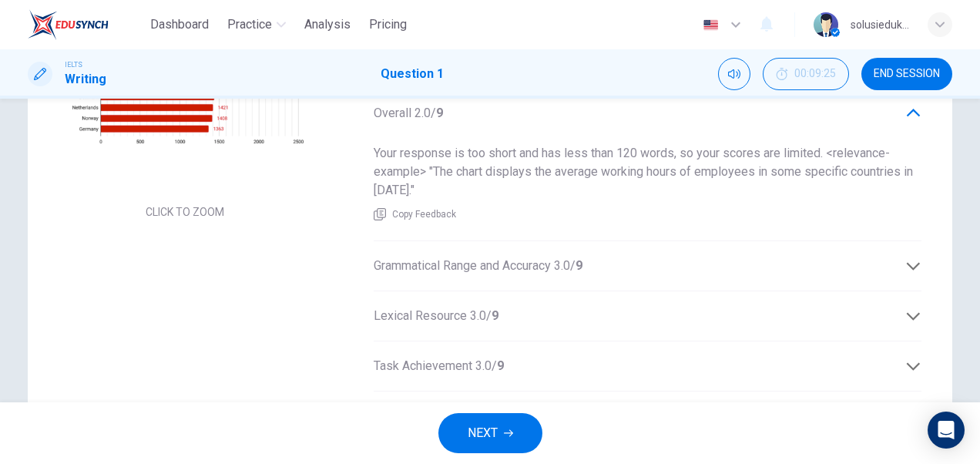
scroll to position [0, 0]
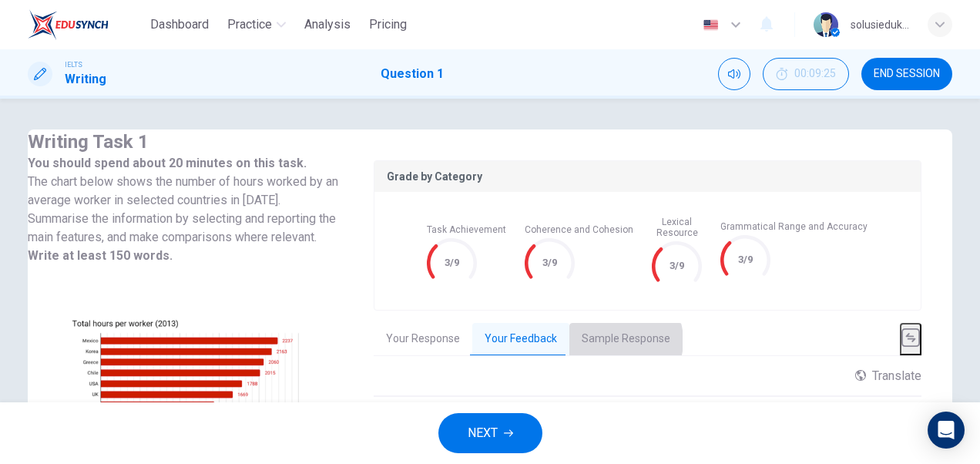
click at [683, 340] on button "Sample Response" at bounding box center [626, 339] width 113 height 32
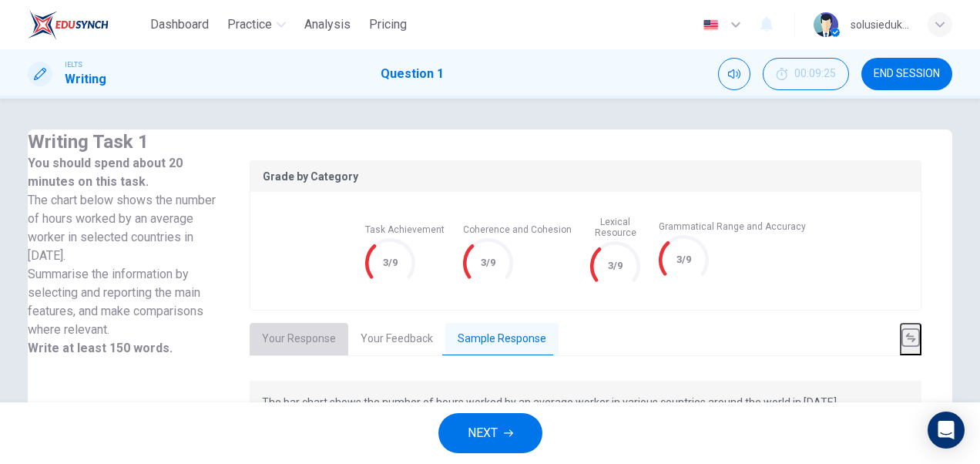
click at [348, 341] on button "Your Response" at bounding box center [299, 339] width 99 height 32
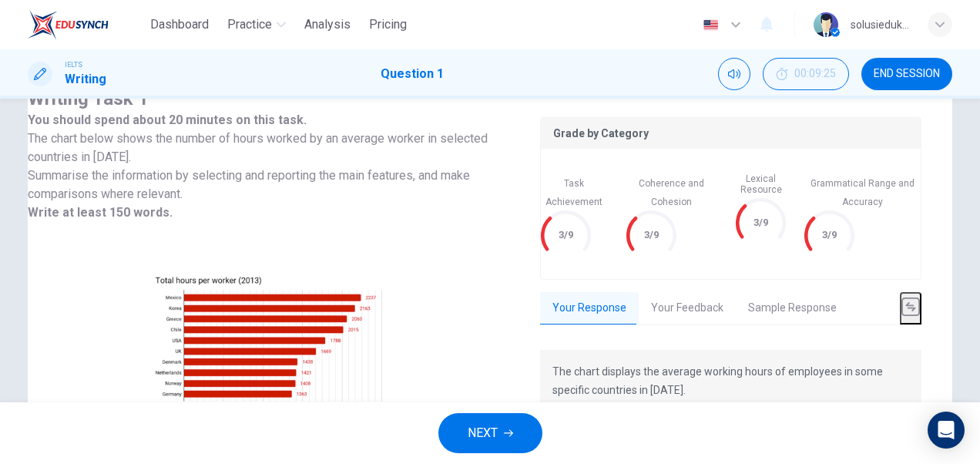
scroll to position [77, 0]
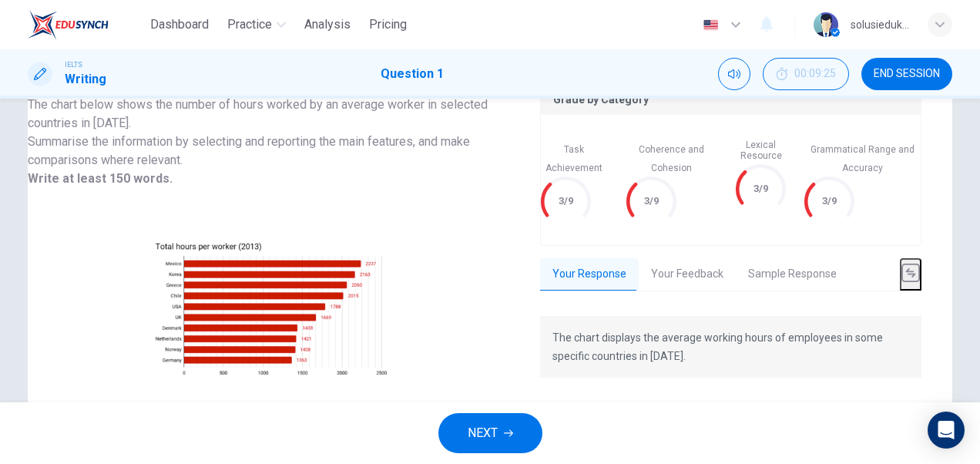
click at [665, 262] on button "Your Feedback" at bounding box center [687, 274] width 97 height 32
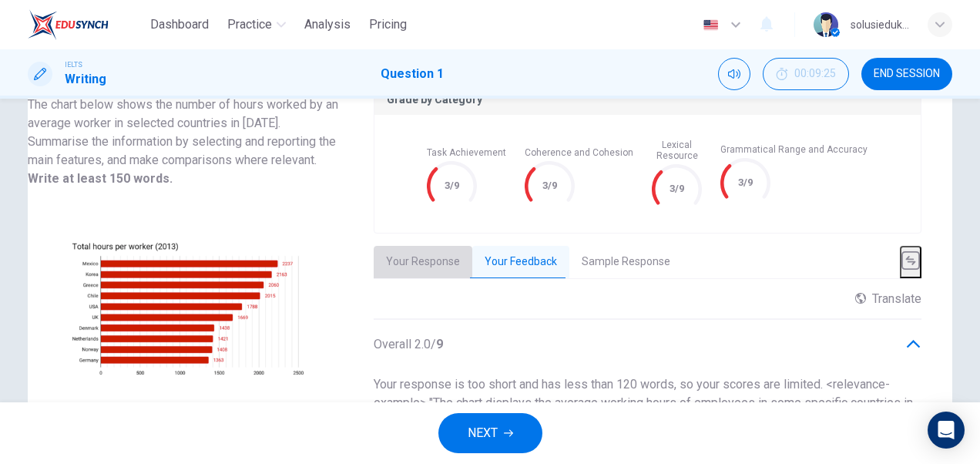
click at [472, 263] on button "Your Response" at bounding box center [423, 262] width 99 height 32
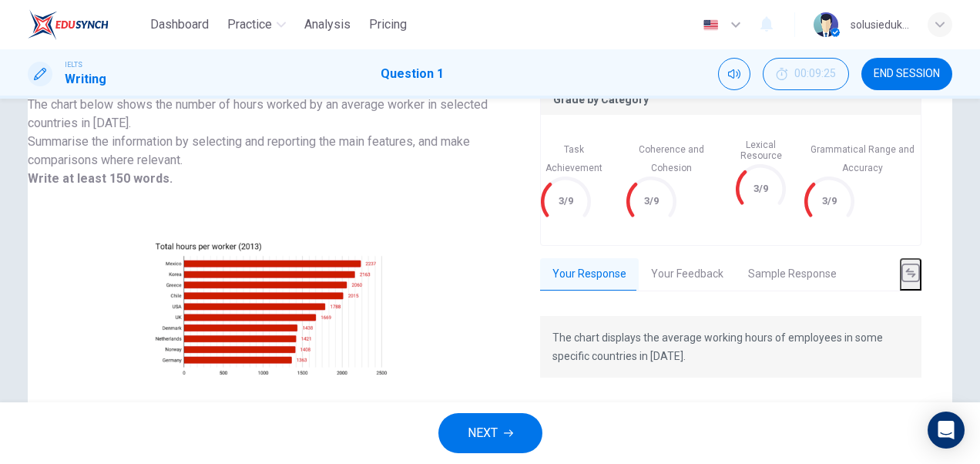
click at [701, 258] on button "Your Feedback" at bounding box center [687, 274] width 97 height 32
